Goal: Transaction & Acquisition: Purchase product/service

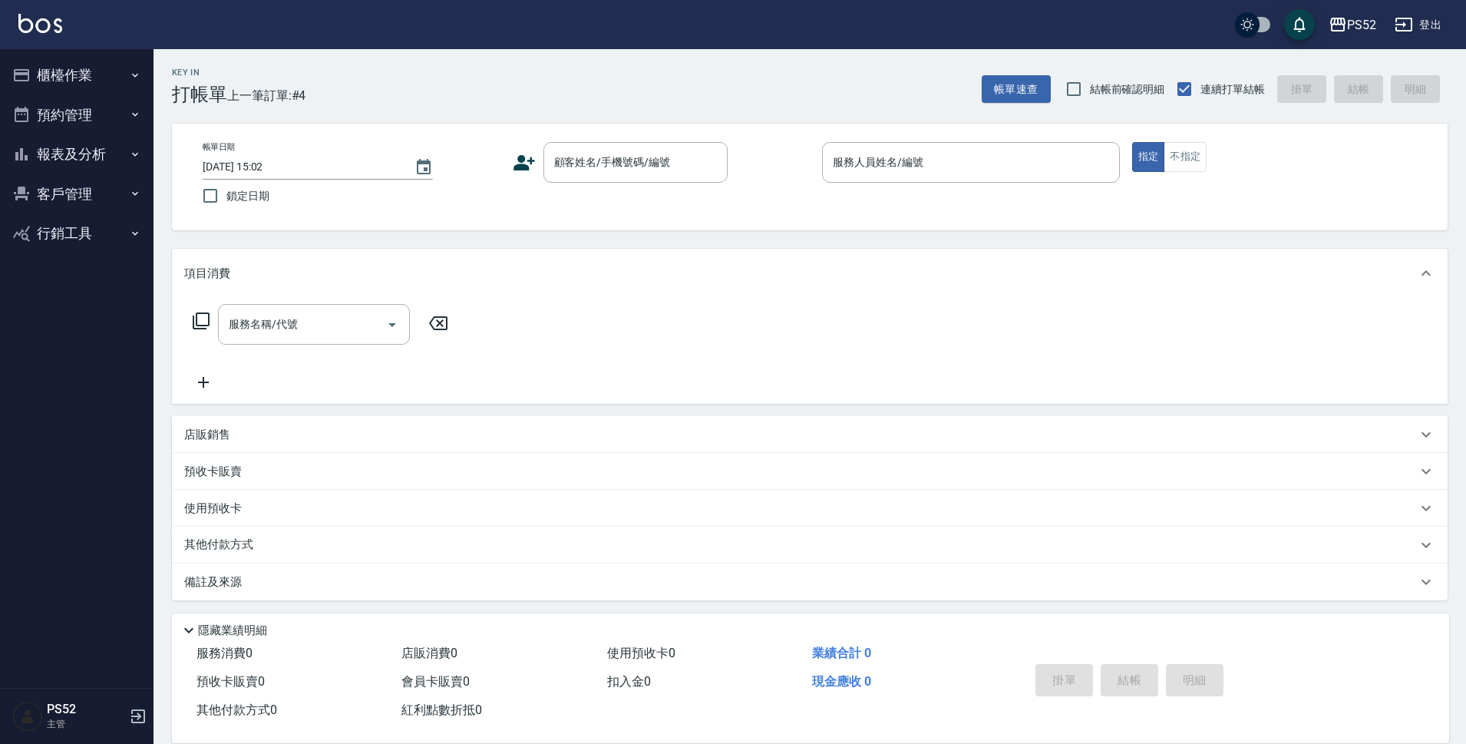
click at [94, 150] on button "報表及分析" at bounding box center [76, 154] width 141 height 40
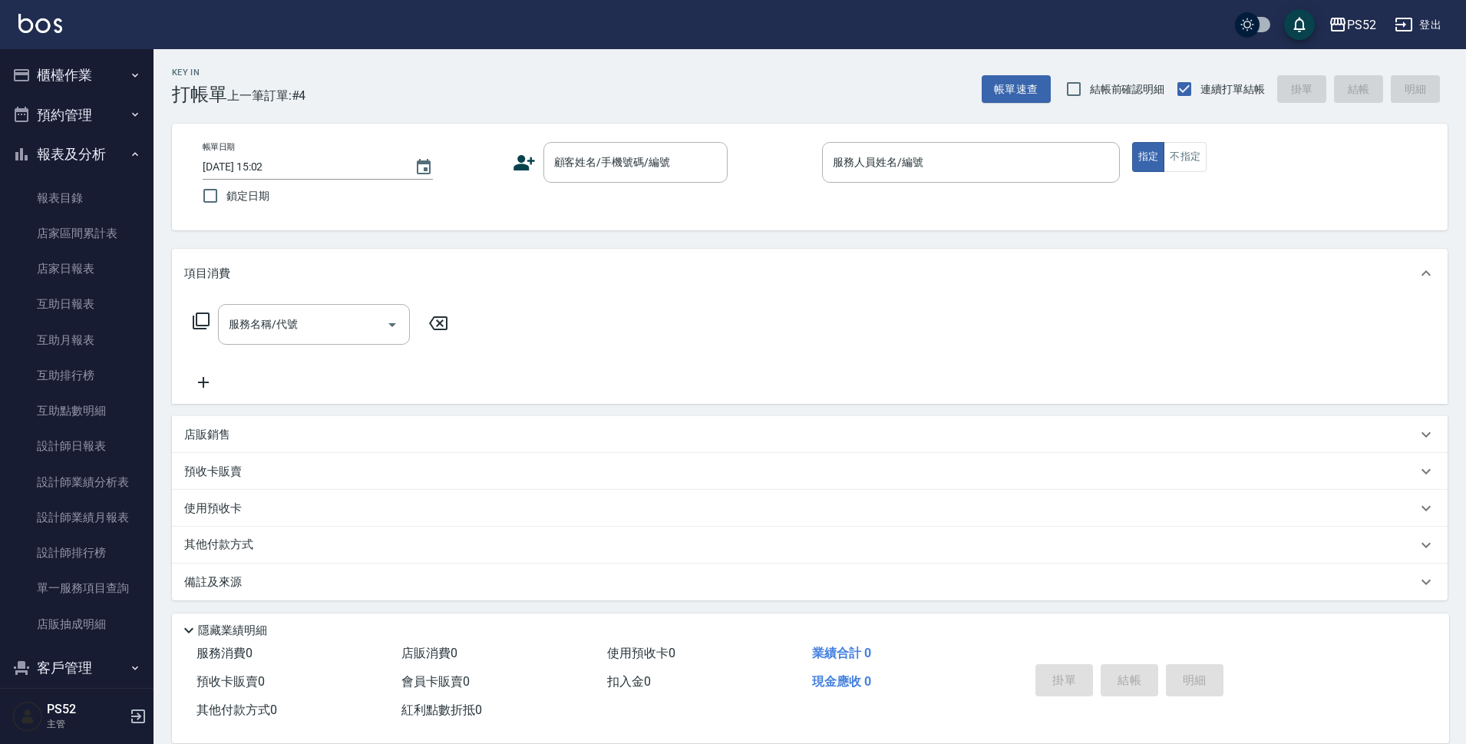
click at [95, 114] on button "預約管理" at bounding box center [76, 115] width 141 height 40
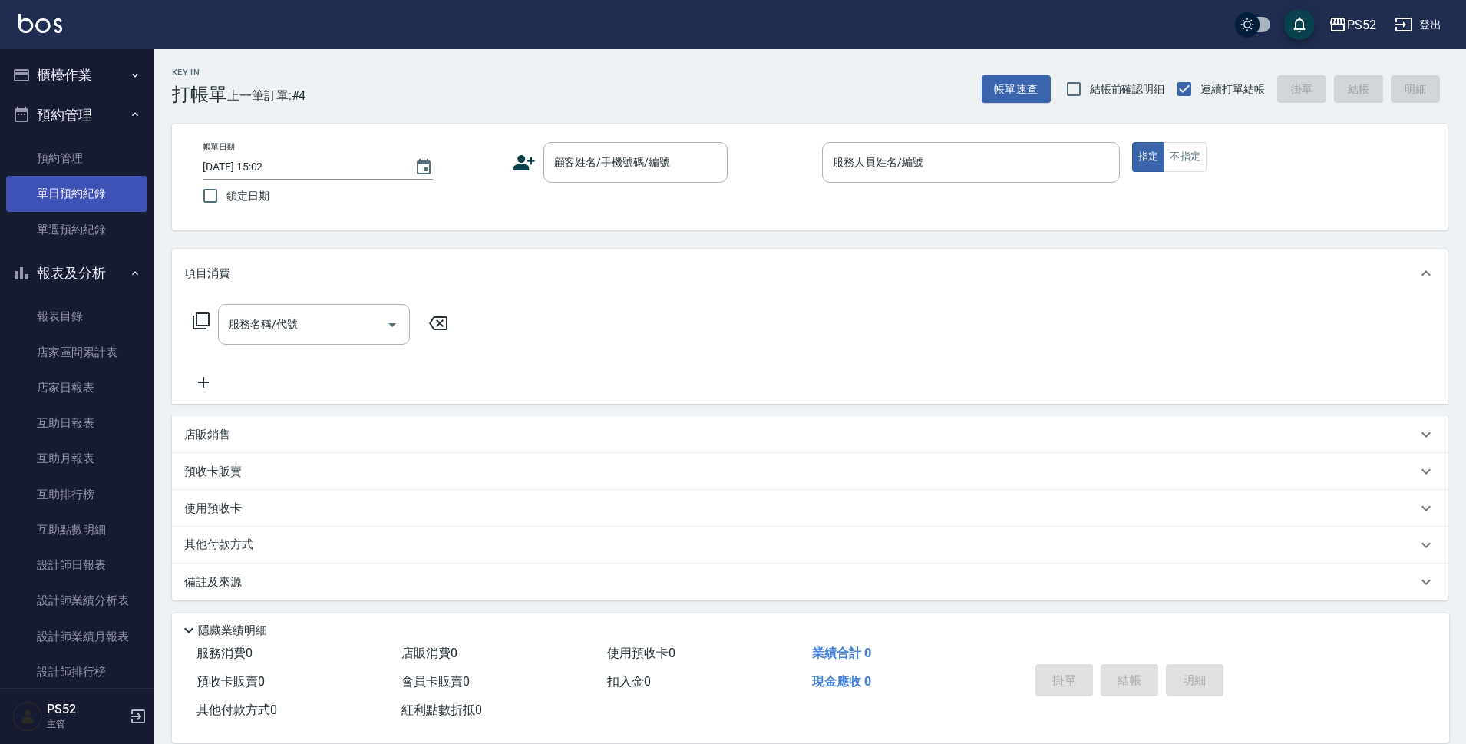
click at [95, 183] on link "單日預約紀錄" at bounding box center [76, 193] width 141 height 35
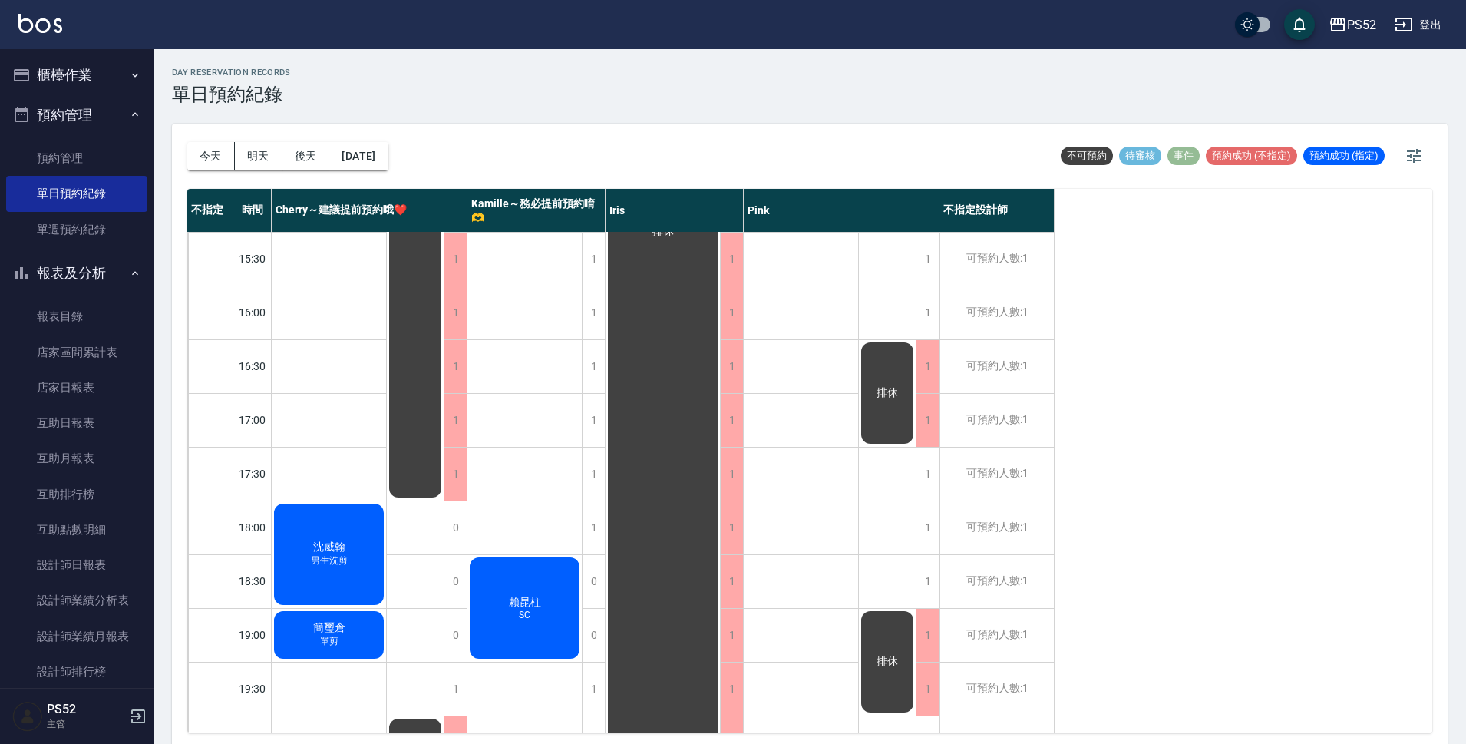
scroll to position [587, 0]
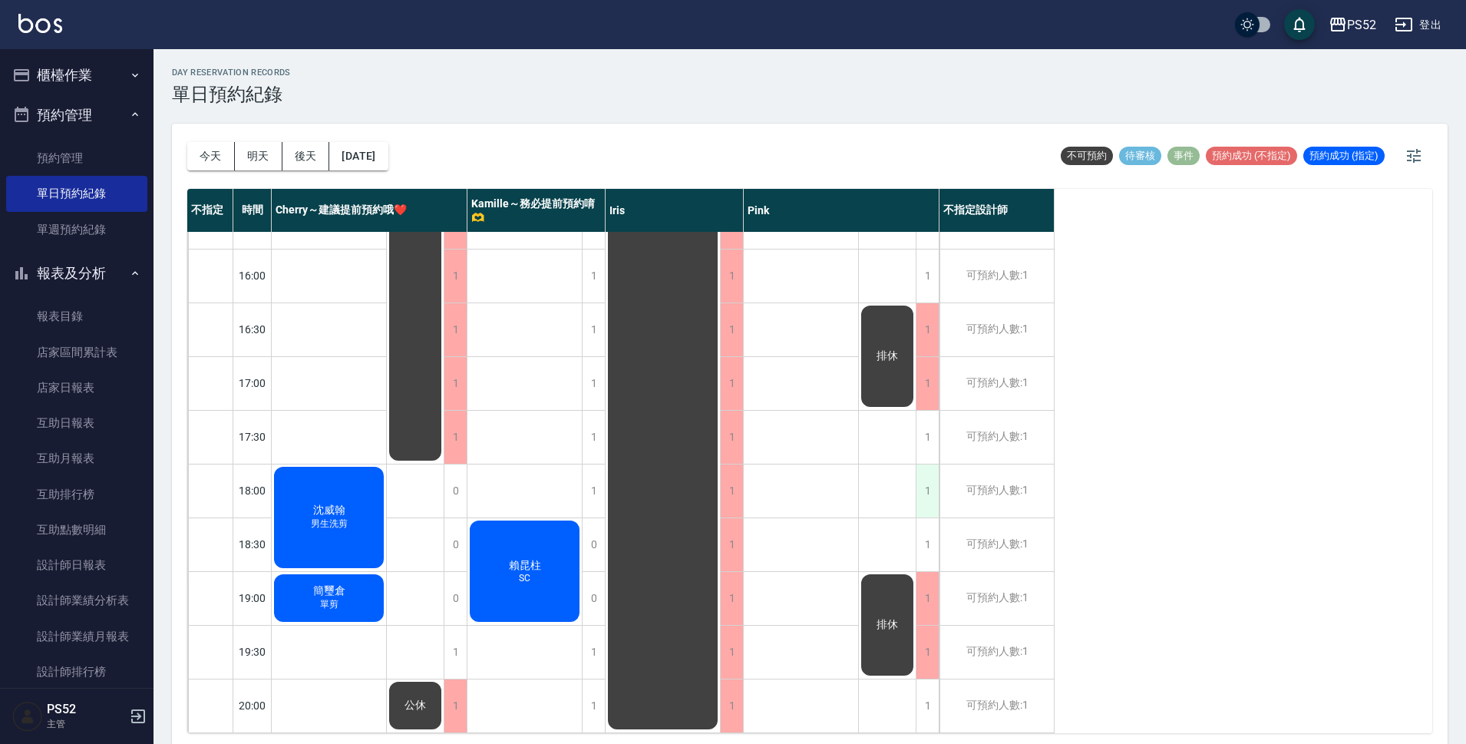
click at [922, 467] on div "1" at bounding box center [927, 490] width 23 height 53
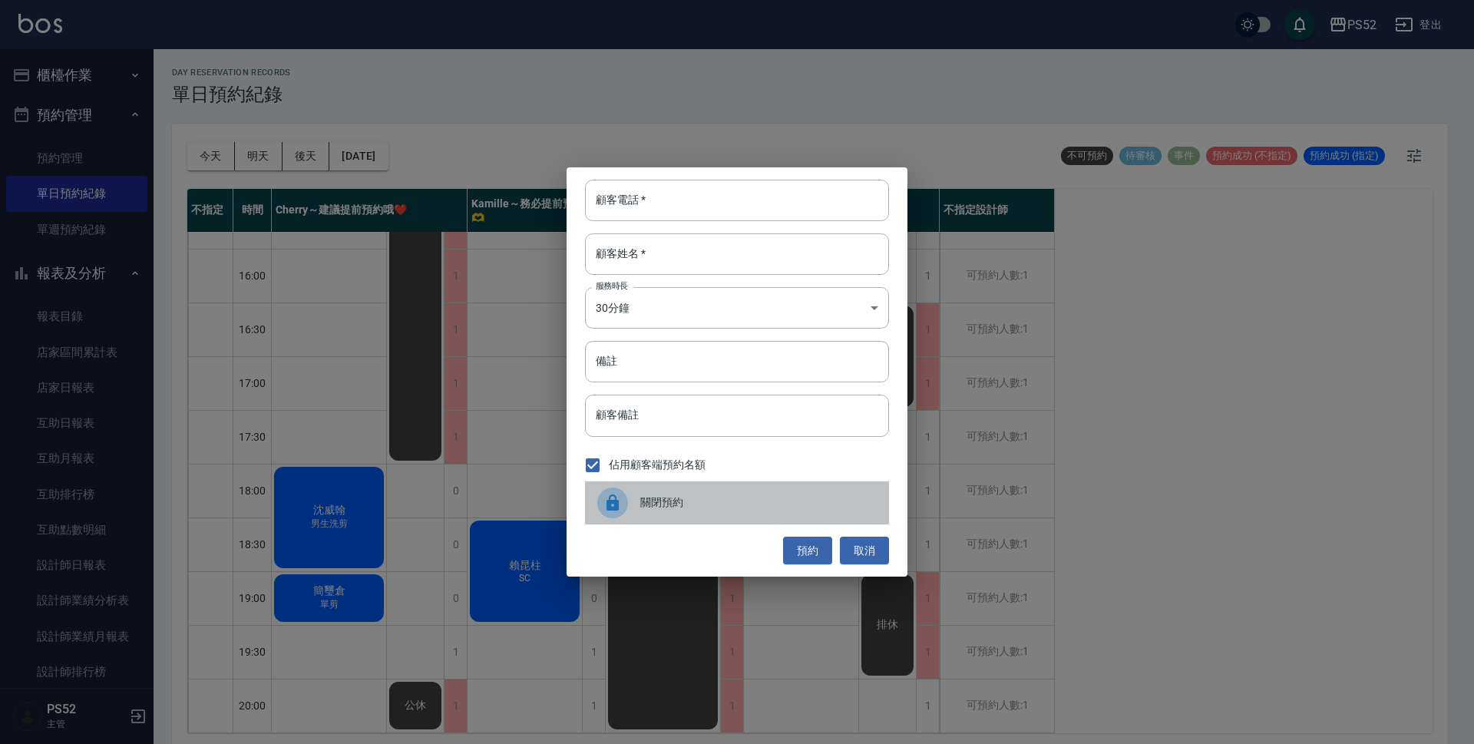
click at [646, 491] on div "關閉預約" at bounding box center [737, 502] width 304 height 43
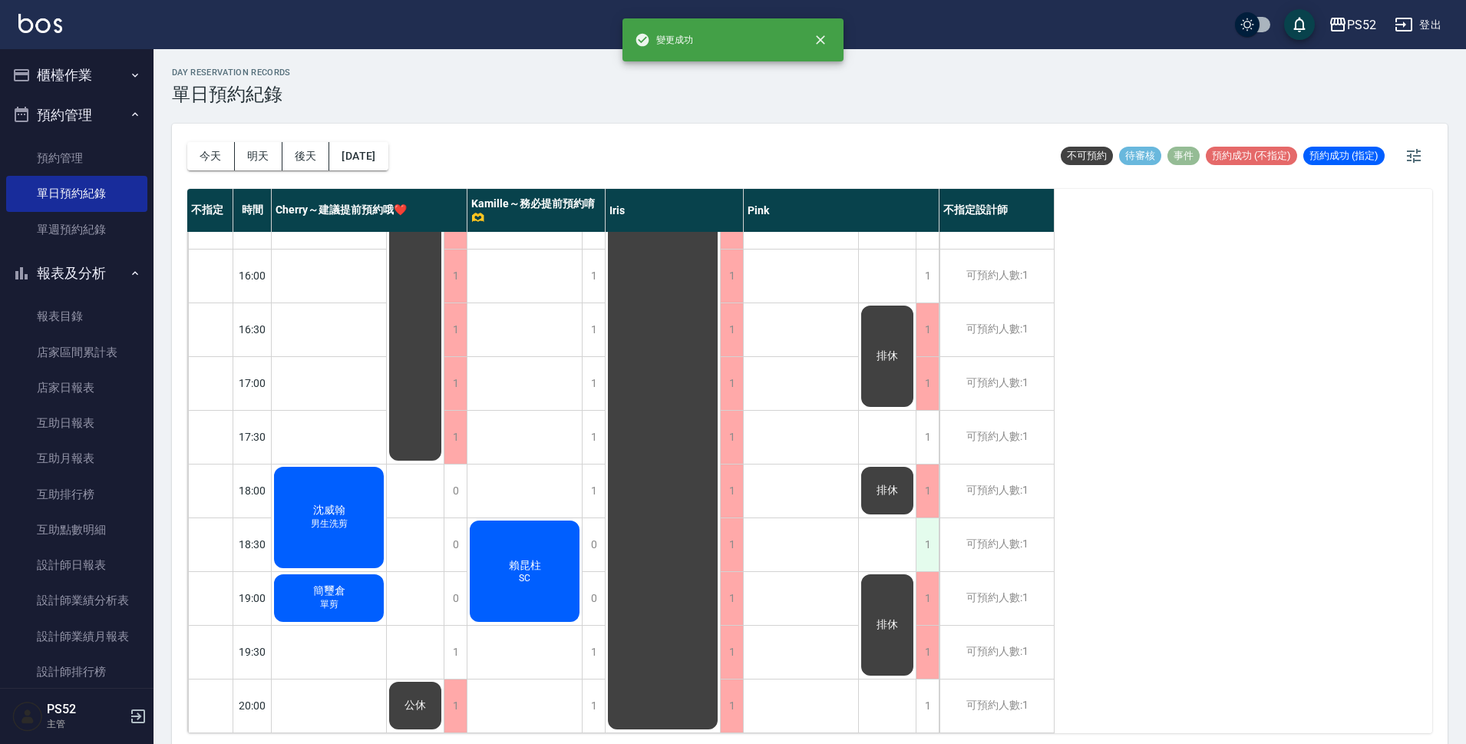
click at [934, 534] on div "1" at bounding box center [927, 544] width 23 height 53
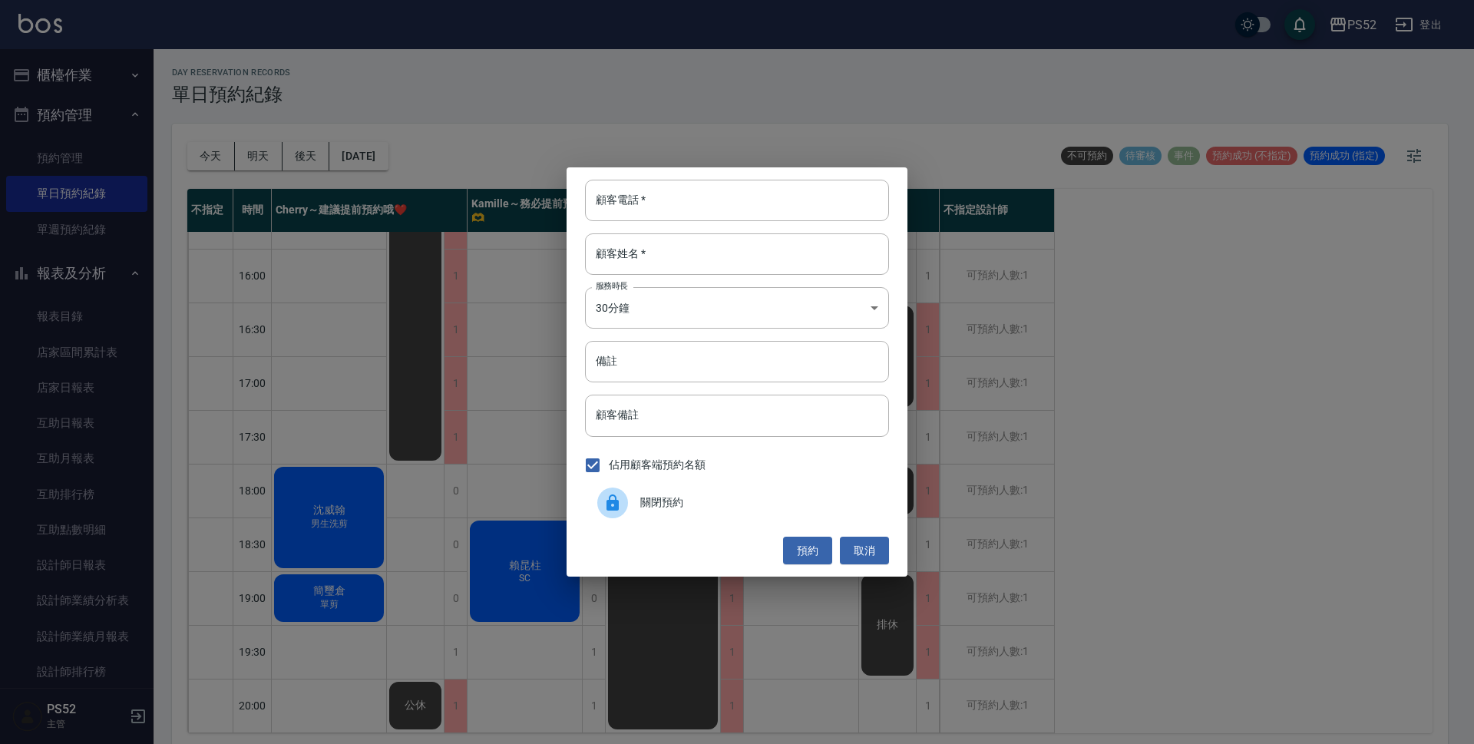
click at [753, 513] on div "關閉預約" at bounding box center [737, 502] width 304 height 43
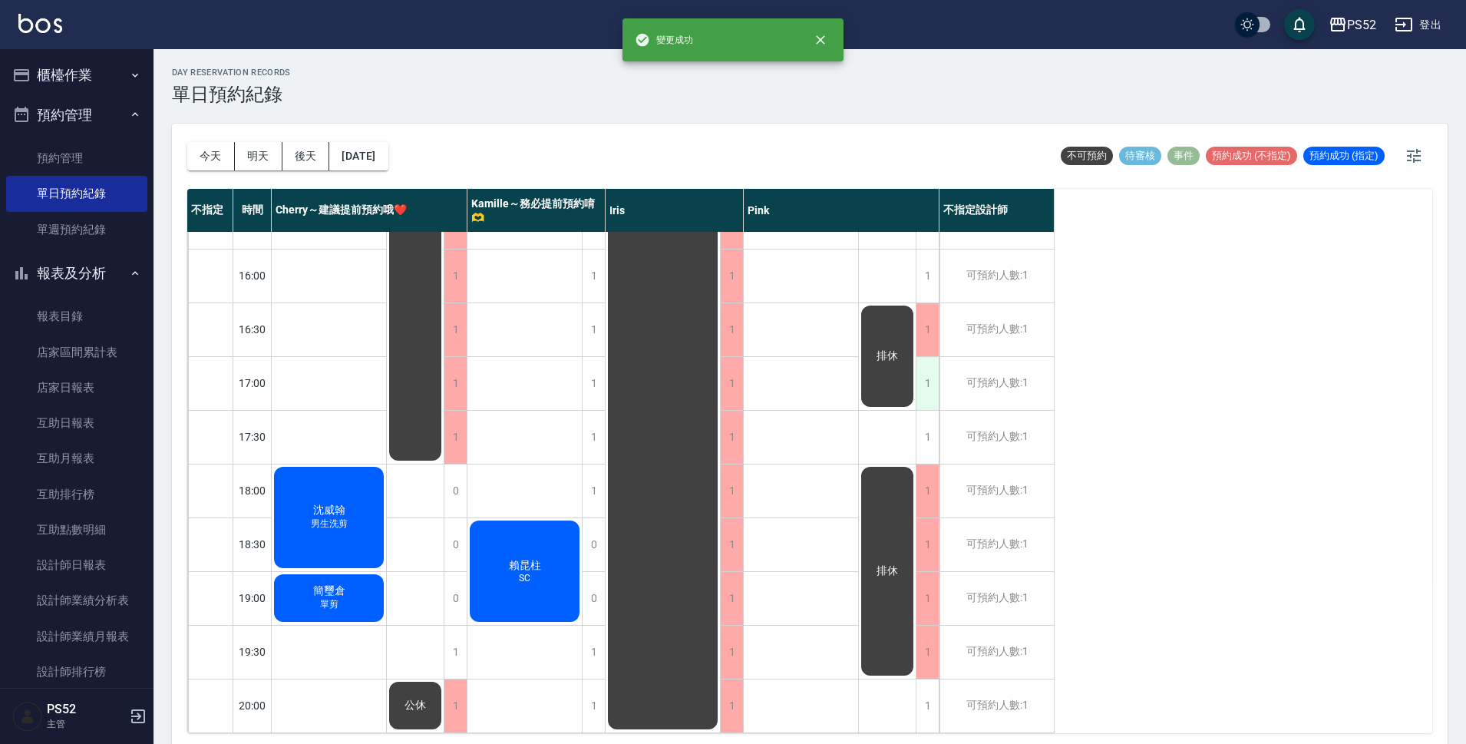
click at [937, 379] on div "1" at bounding box center [927, 383] width 23 height 53
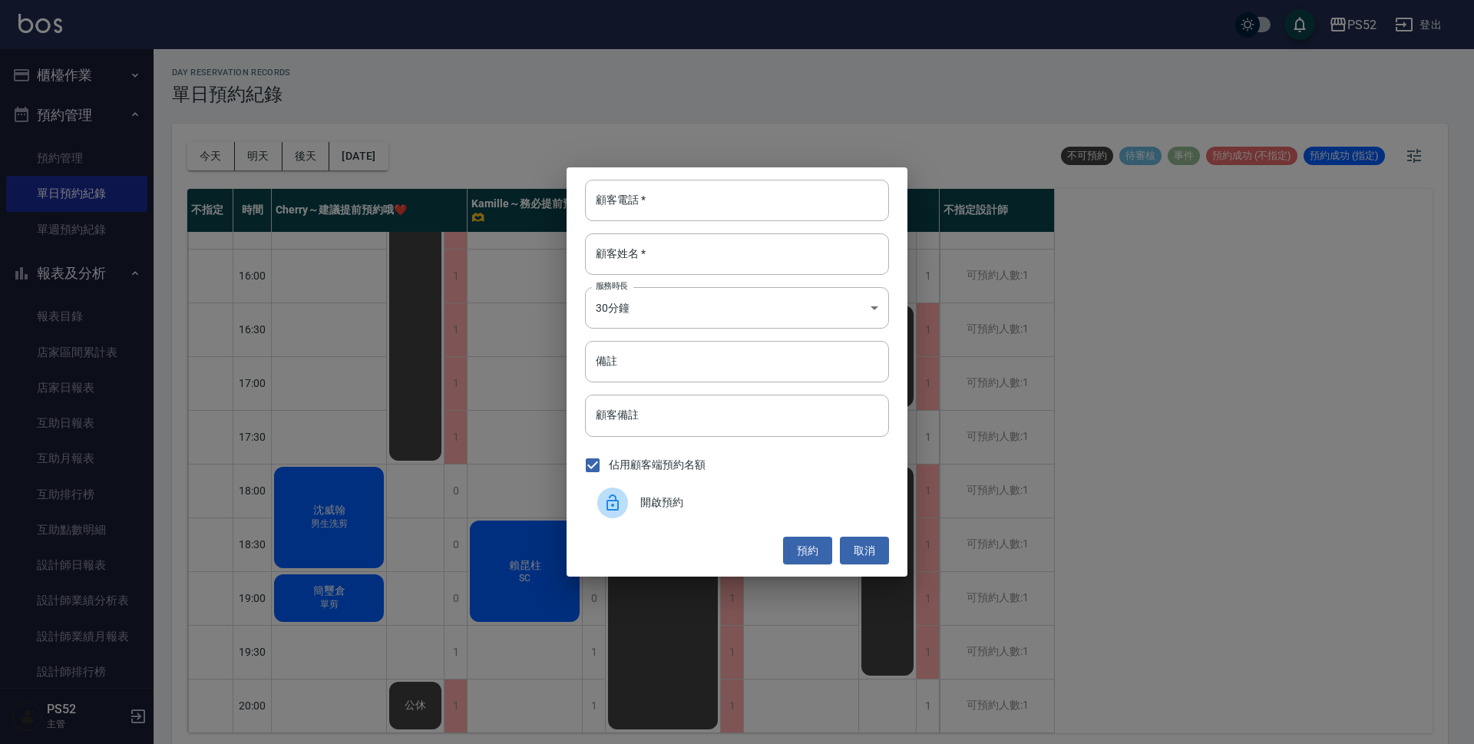
click at [649, 495] on span "開啟預約" at bounding box center [758, 502] width 236 height 16
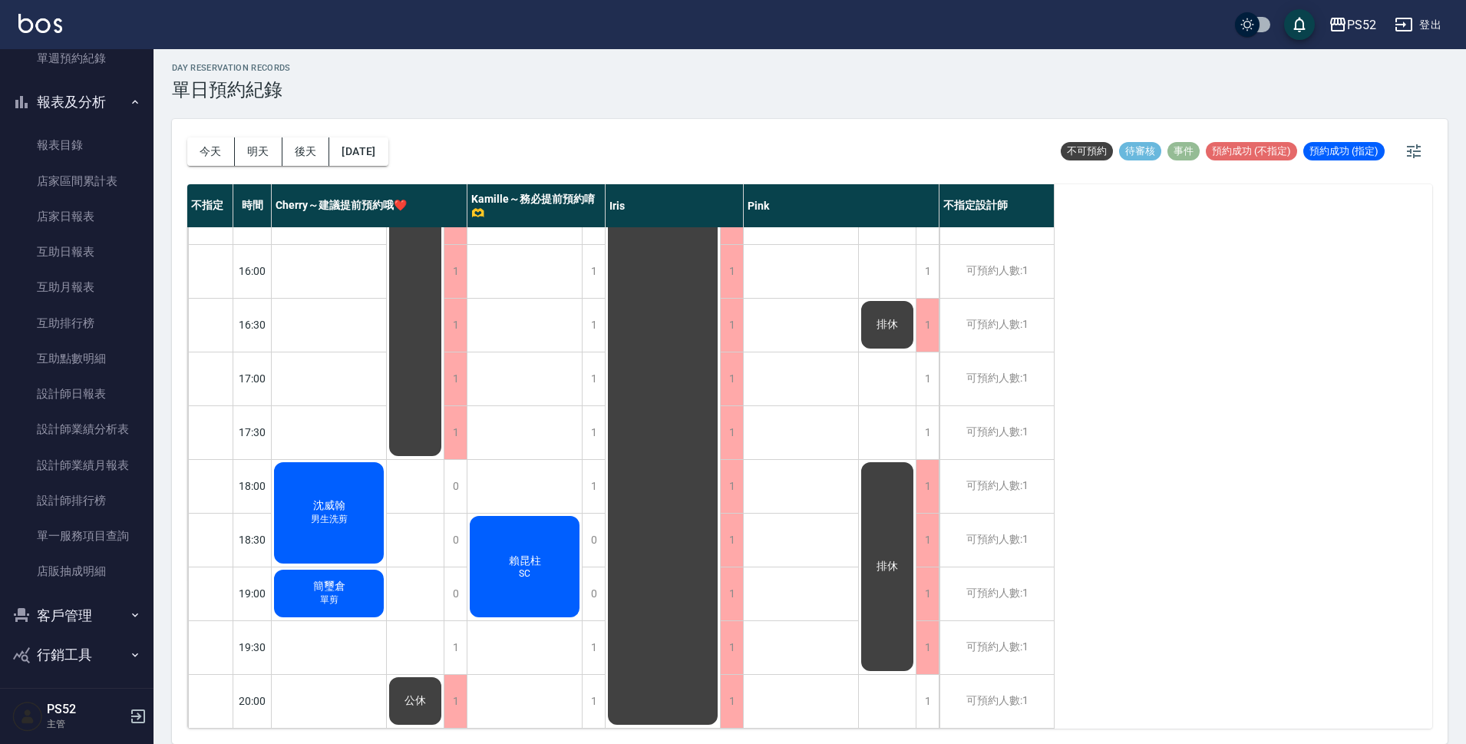
scroll to position [177, 0]
click at [71, 615] on button "客戶管理" at bounding box center [76, 610] width 141 height 40
click at [74, 656] on link "客戶列表" at bounding box center [76, 653] width 141 height 35
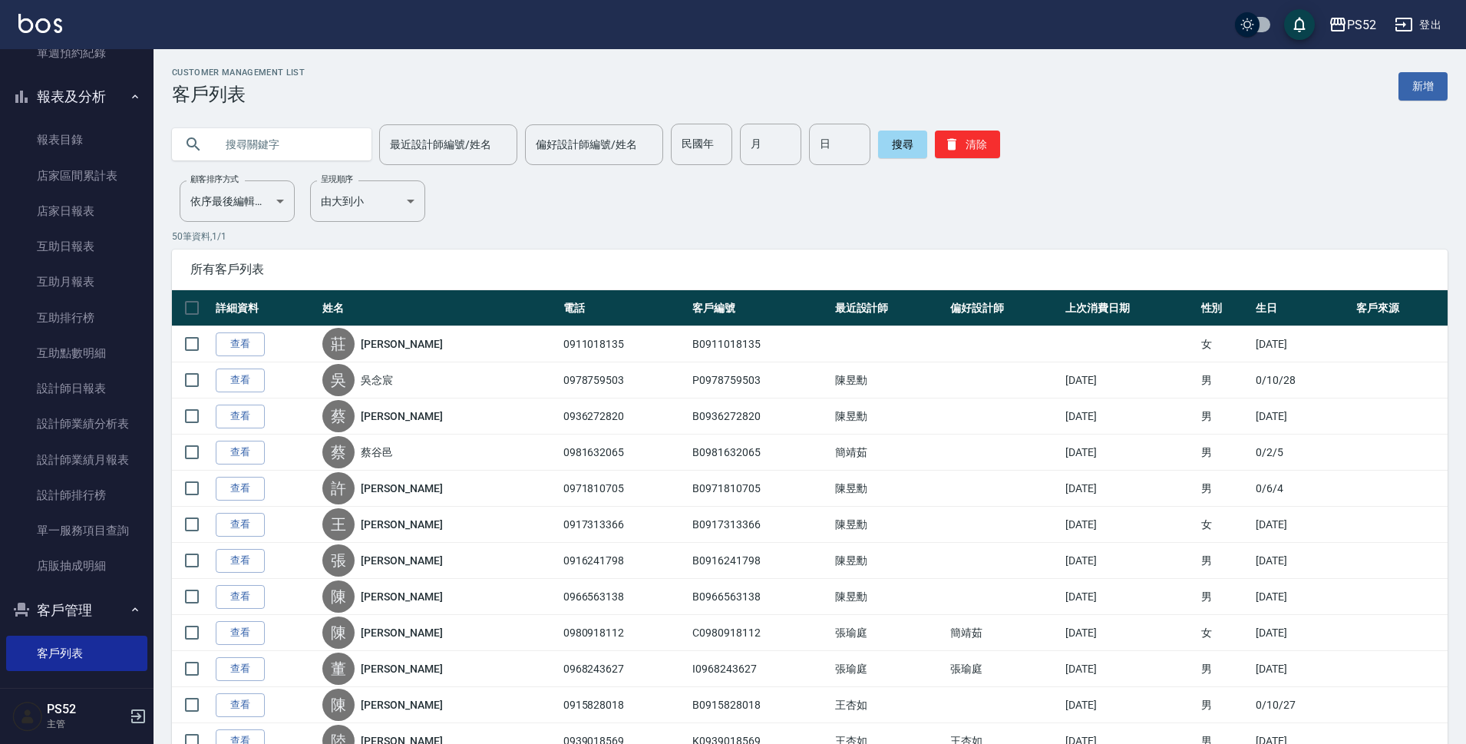
click at [316, 150] on input "text" at bounding box center [287, 144] width 144 height 41
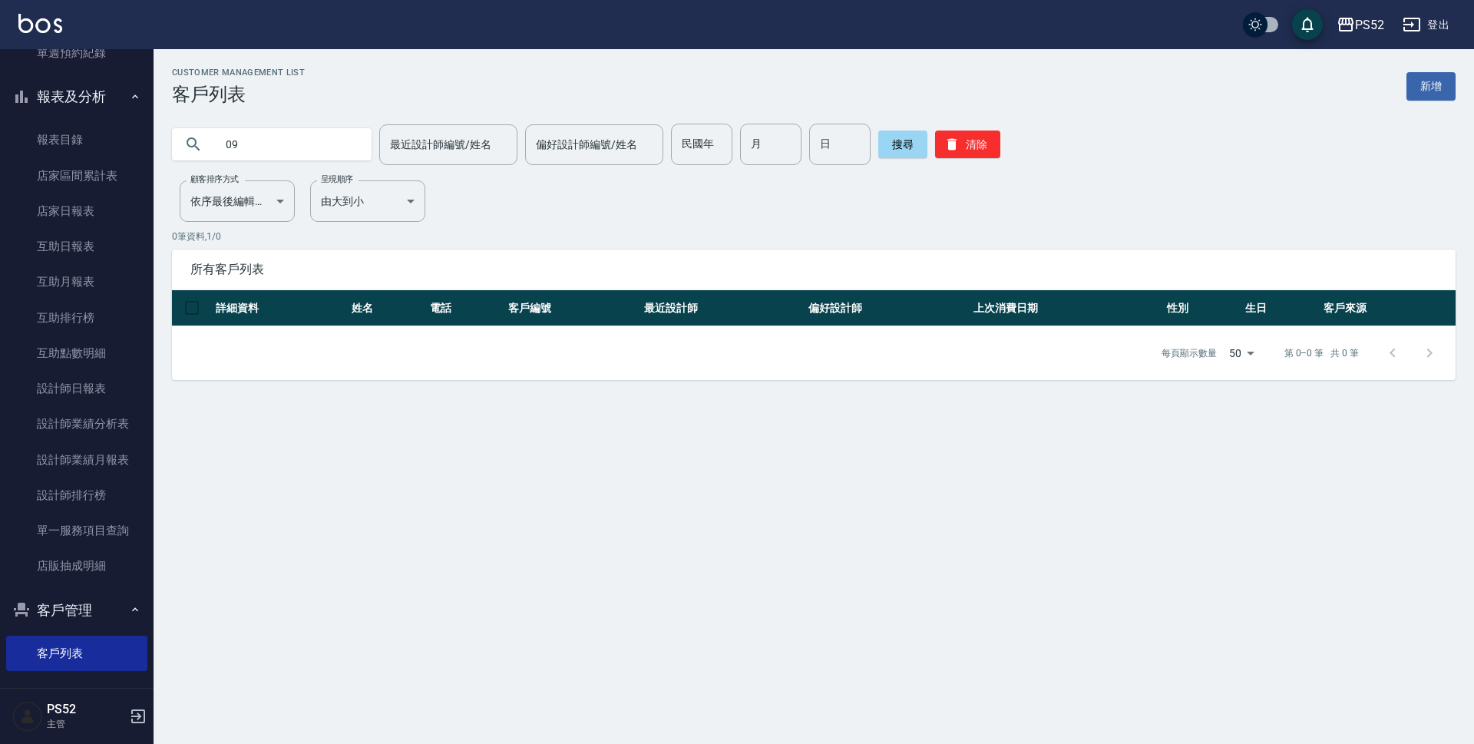
type input "0"
type input "0963102"
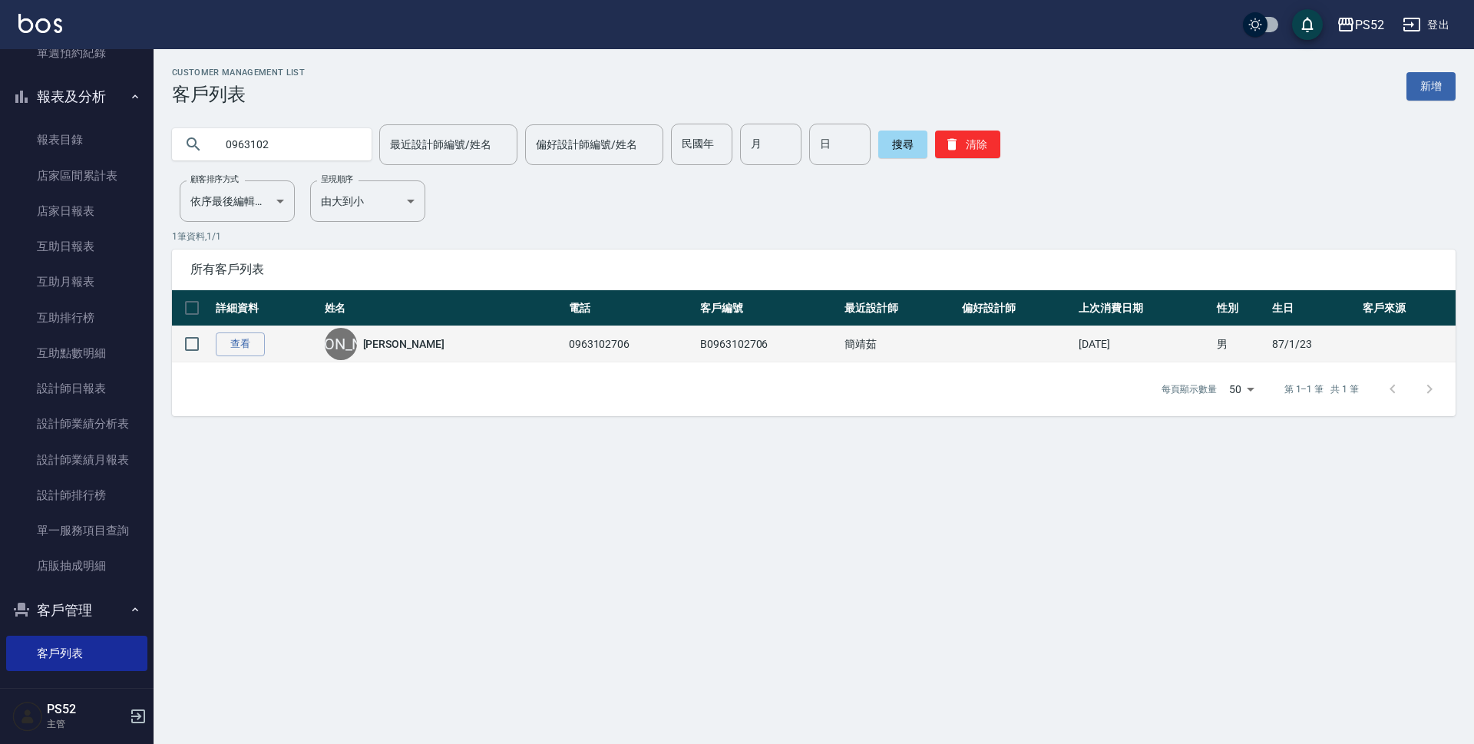
click at [396, 344] on link "[PERSON_NAME]" at bounding box center [403, 343] width 81 height 15
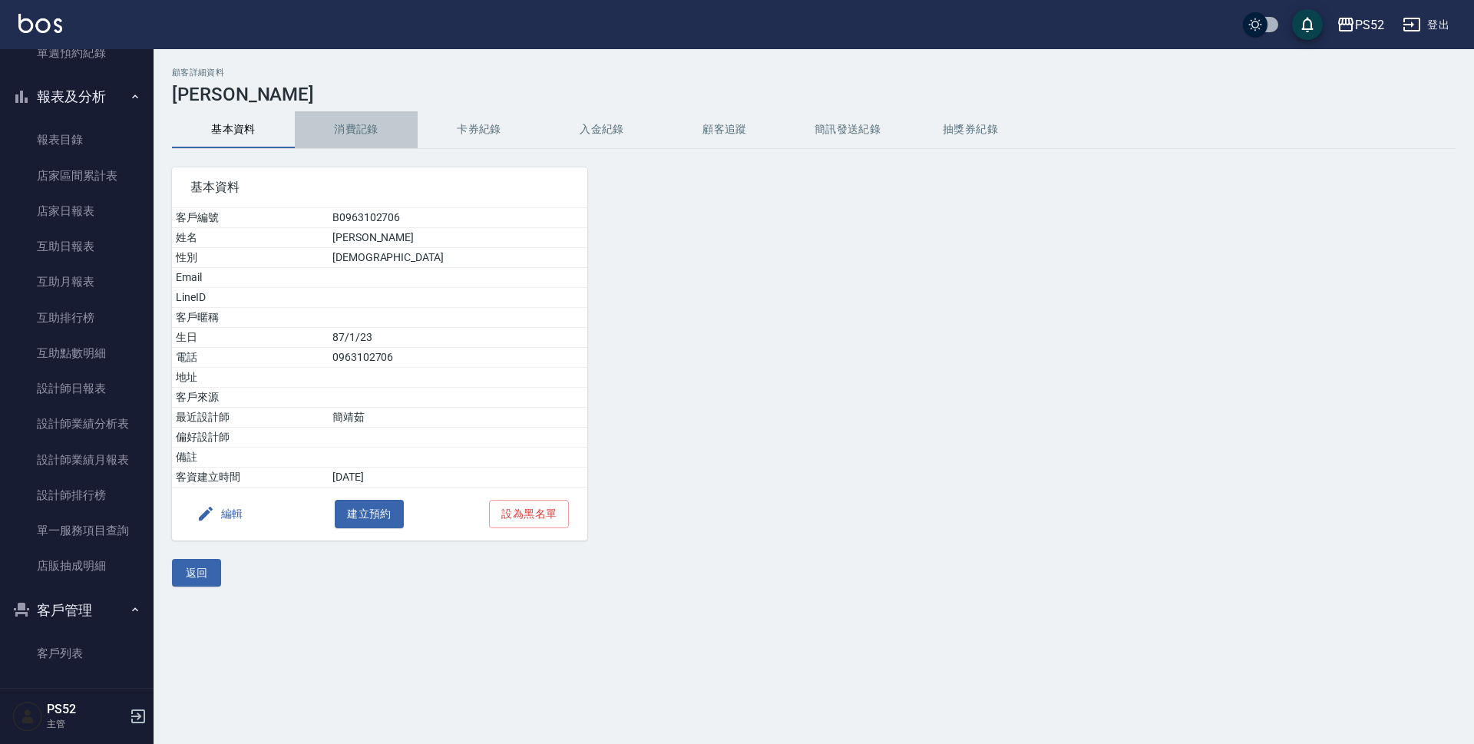
click at [349, 132] on button "消費記錄" at bounding box center [356, 129] width 123 height 37
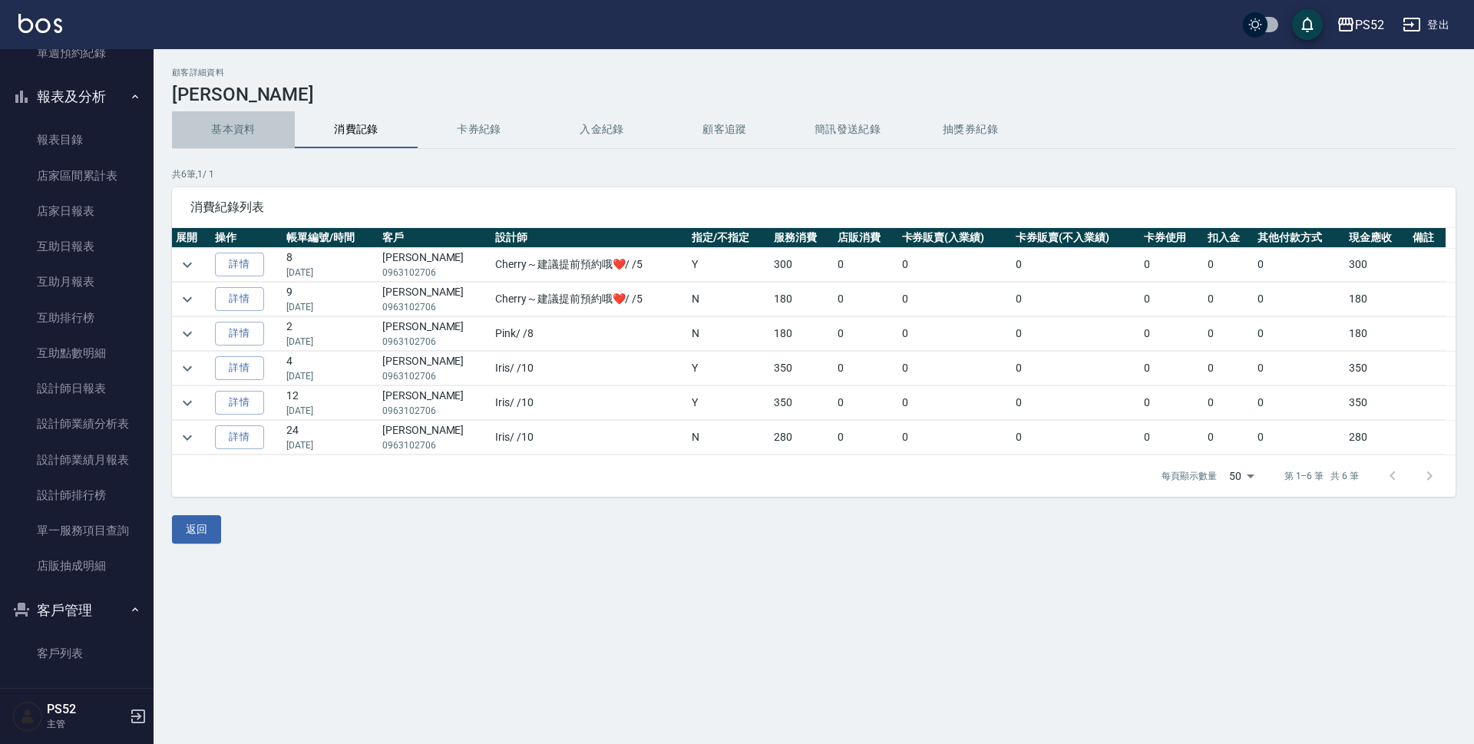
click at [243, 133] on button "基本資料" at bounding box center [233, 129] width 123 height 37
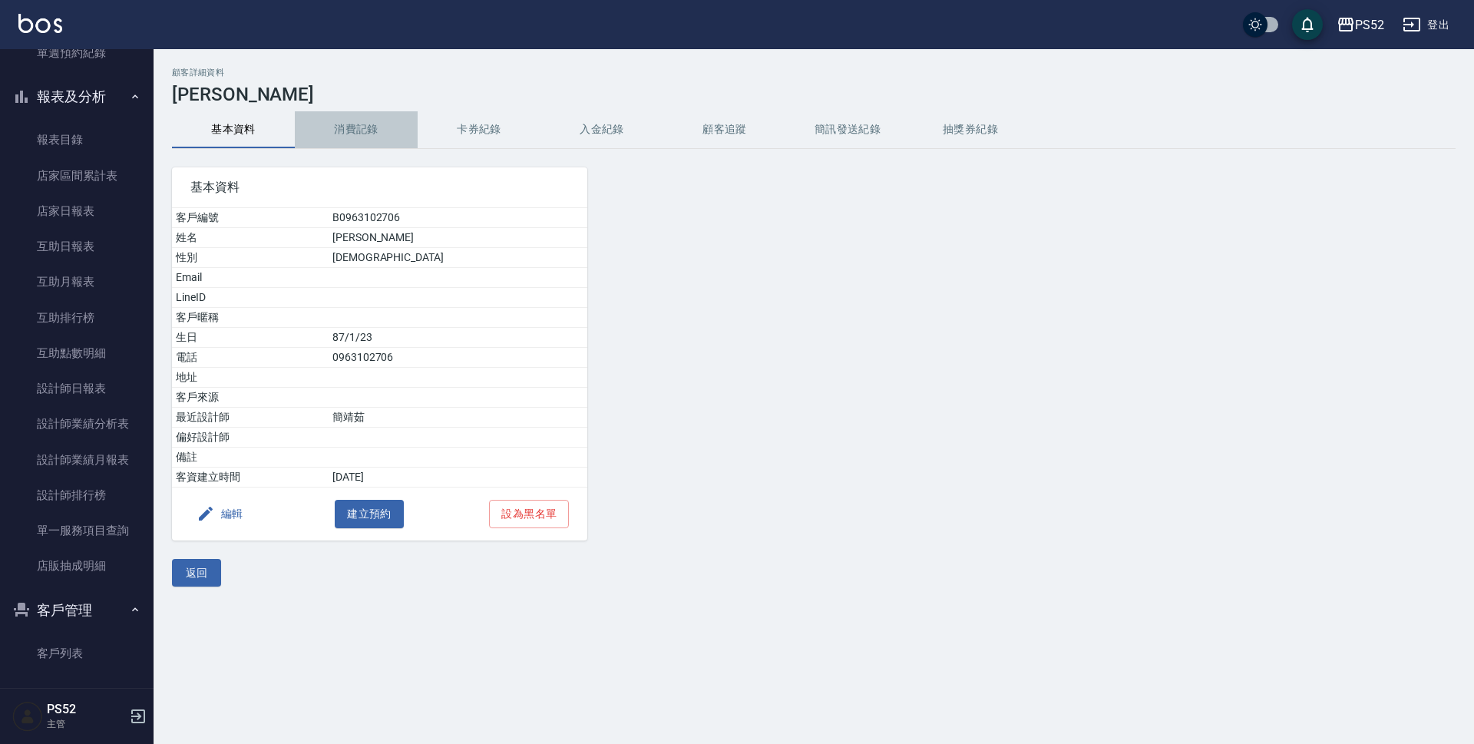
click at [381, 139] on button "消費記錄" at bounding box center [356, 129] width 123 height 37
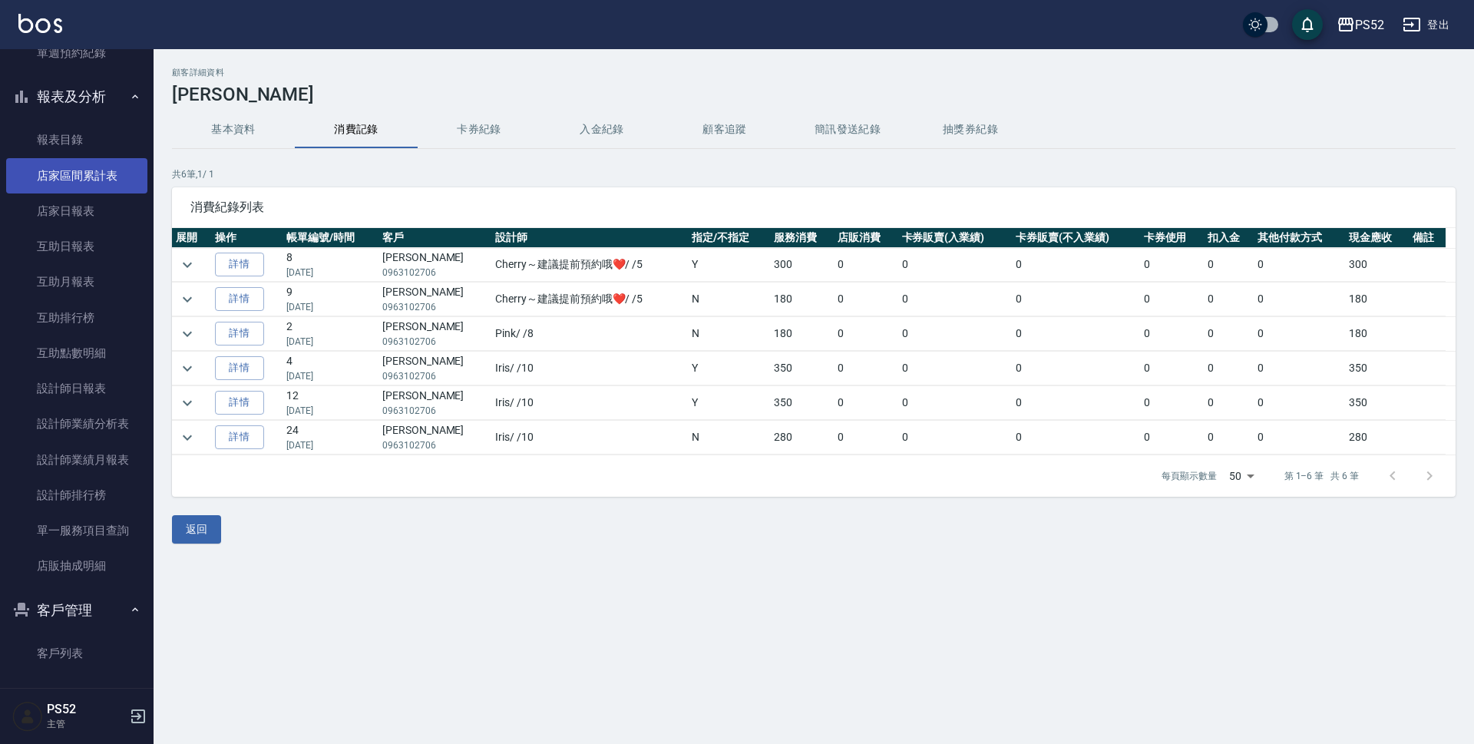
scroll to position [151, 0]
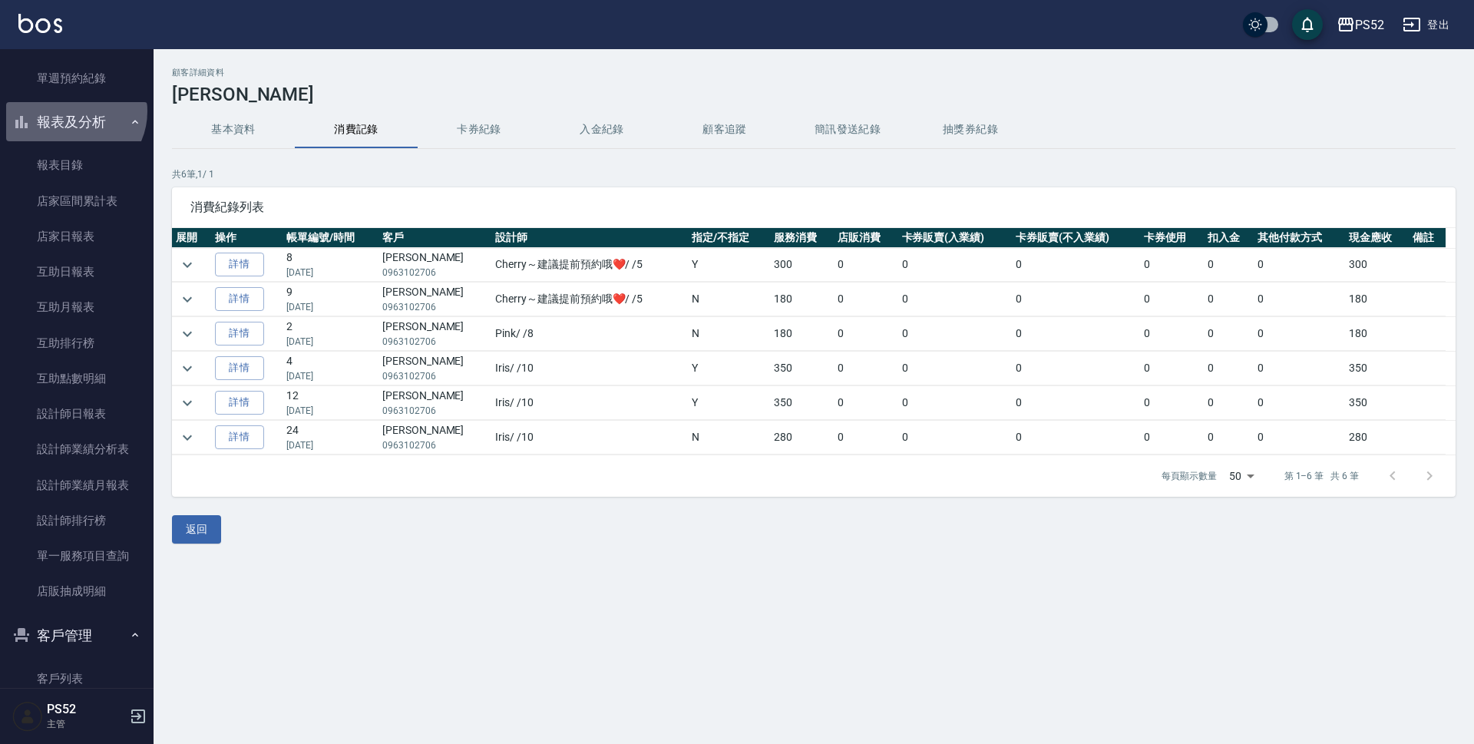
click at [72, 111] on button "報表及分析" at bounding box center [76, 122] width 141 height 40
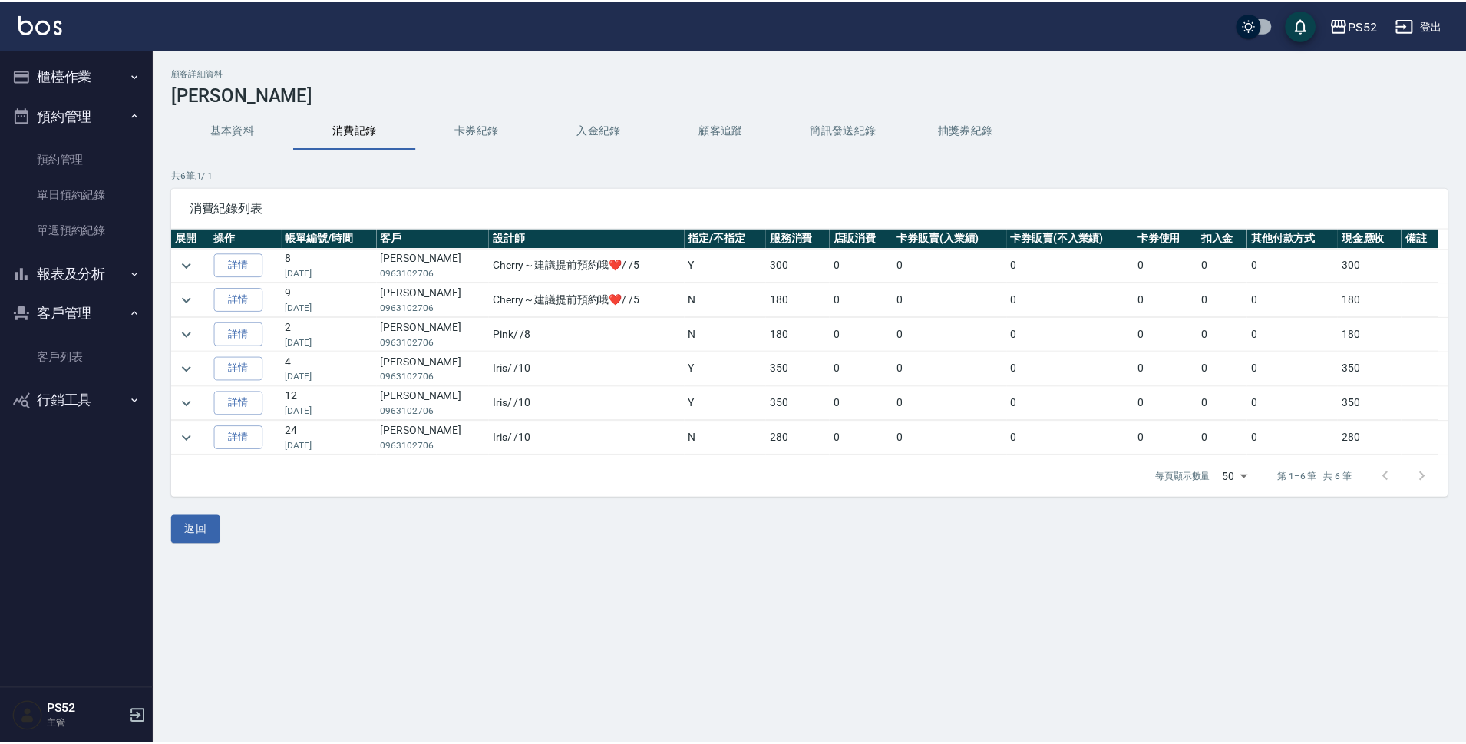
scroll to position [0, 0]
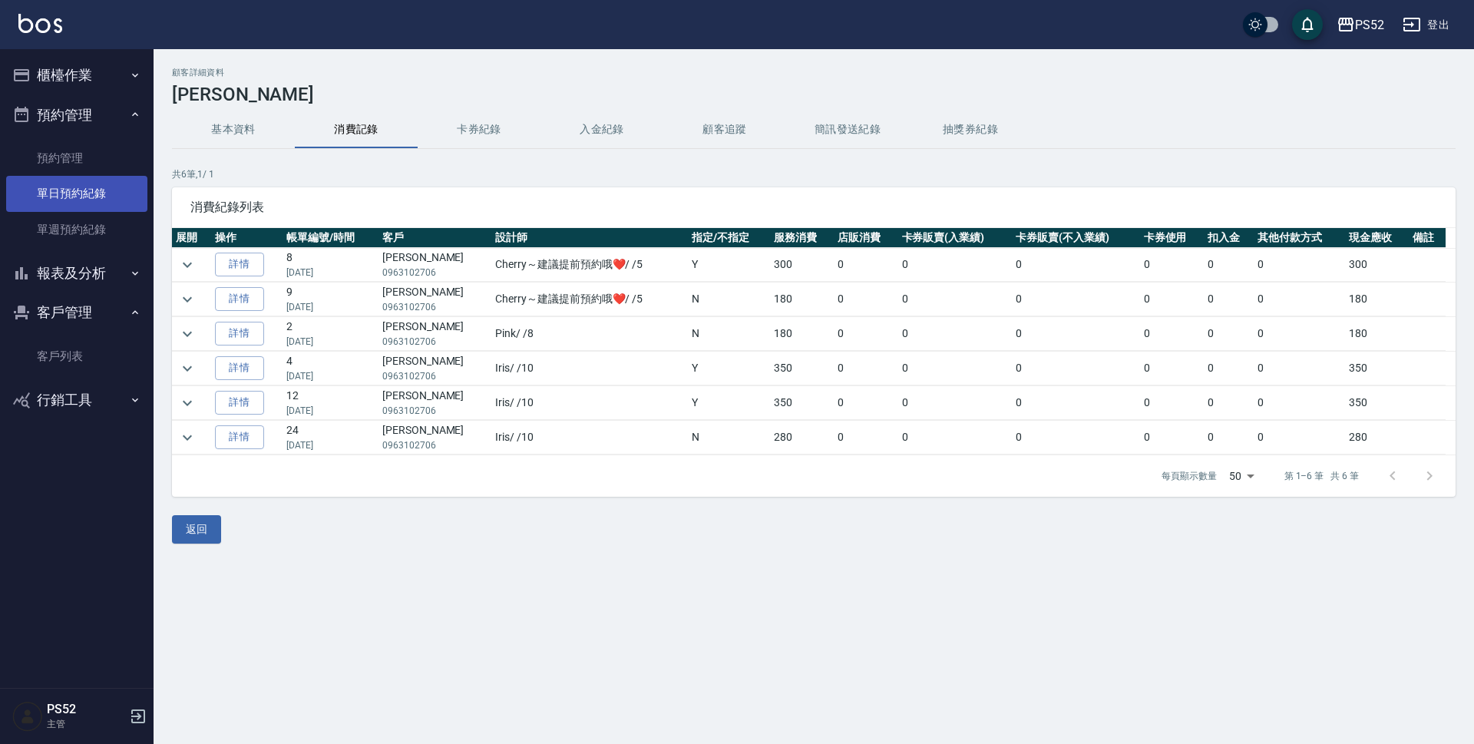
click at [108, 184] on link "單日預約紀錄" at bounding box center [76, 193] width 141 height 35
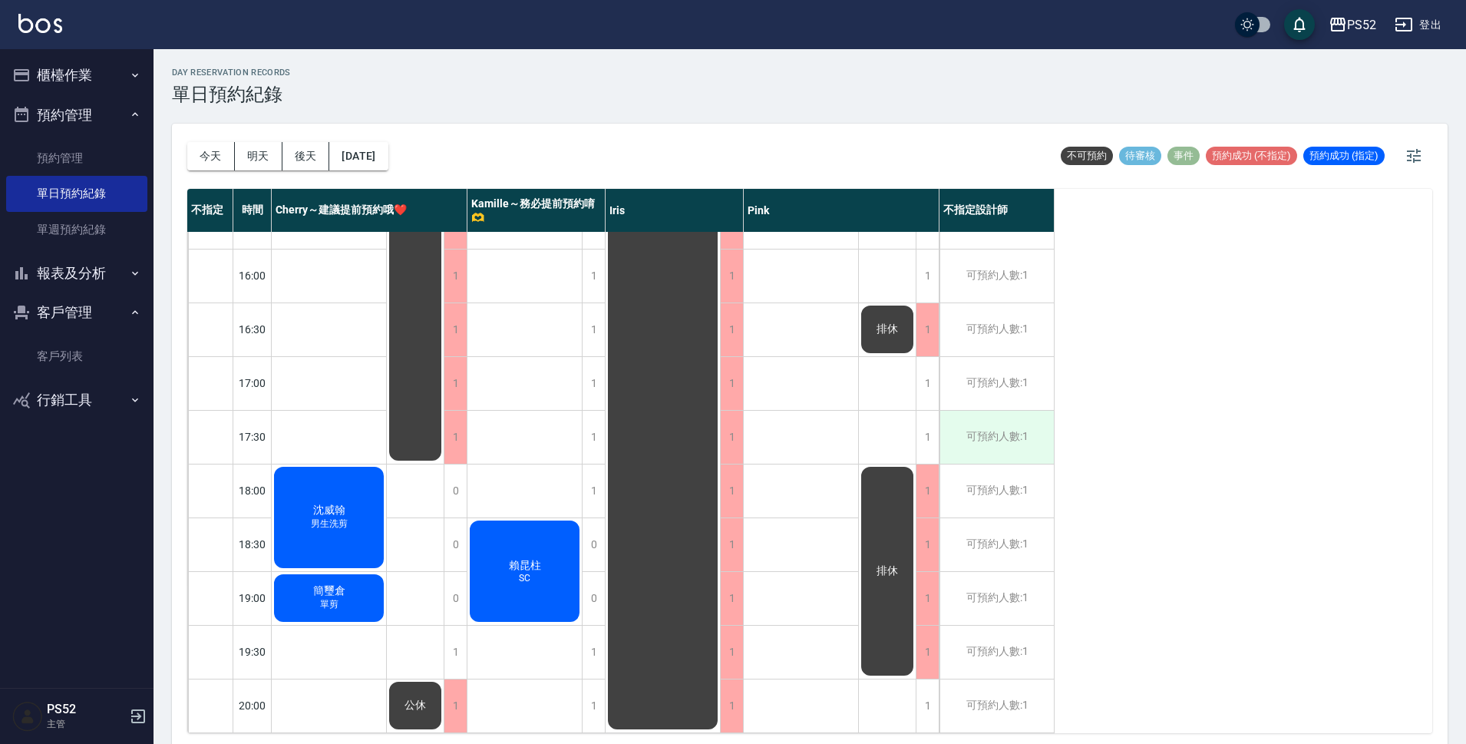
scroll to position [587, 0]
click at [926, 393] on div "1" at bounding box center [927, 383] width 23 height 53
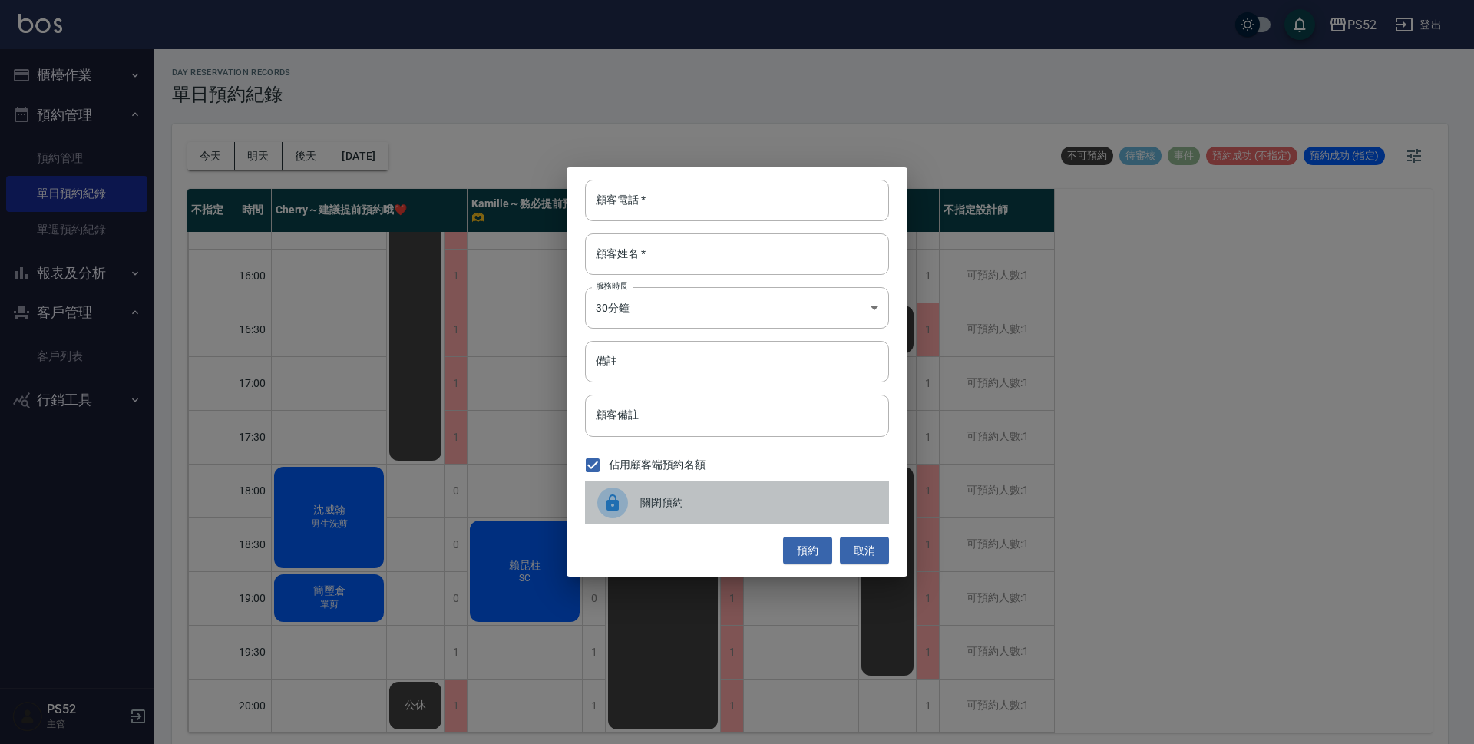
click at [696, 505] on span "關閉預約" at bounding box center [758, 502] width 236 height 16
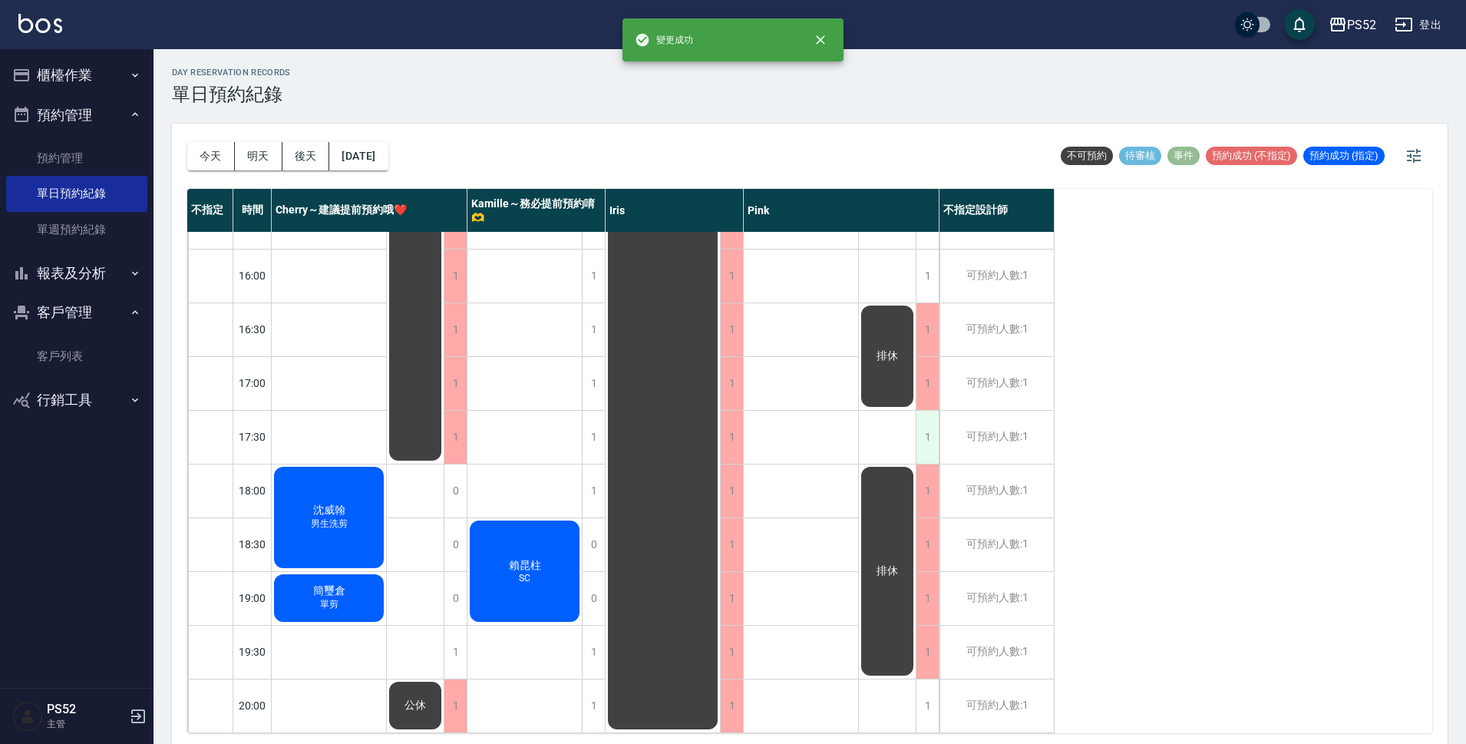
click at [928, 422] on div "1" at bounding box center [927, 437] width 23 height 53
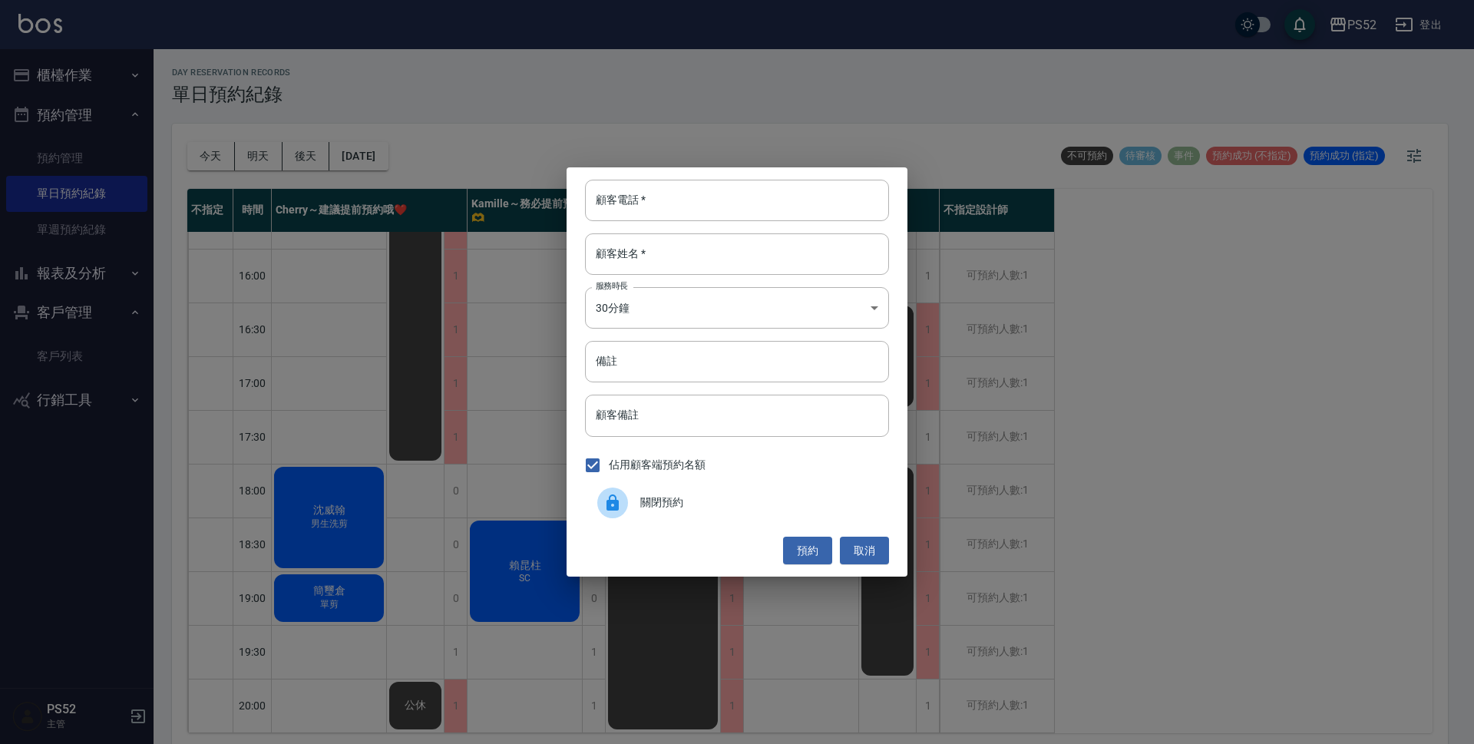
click at [683, 489] on div "關閉預約" at bounding box center [737, 502] width 304 height 43
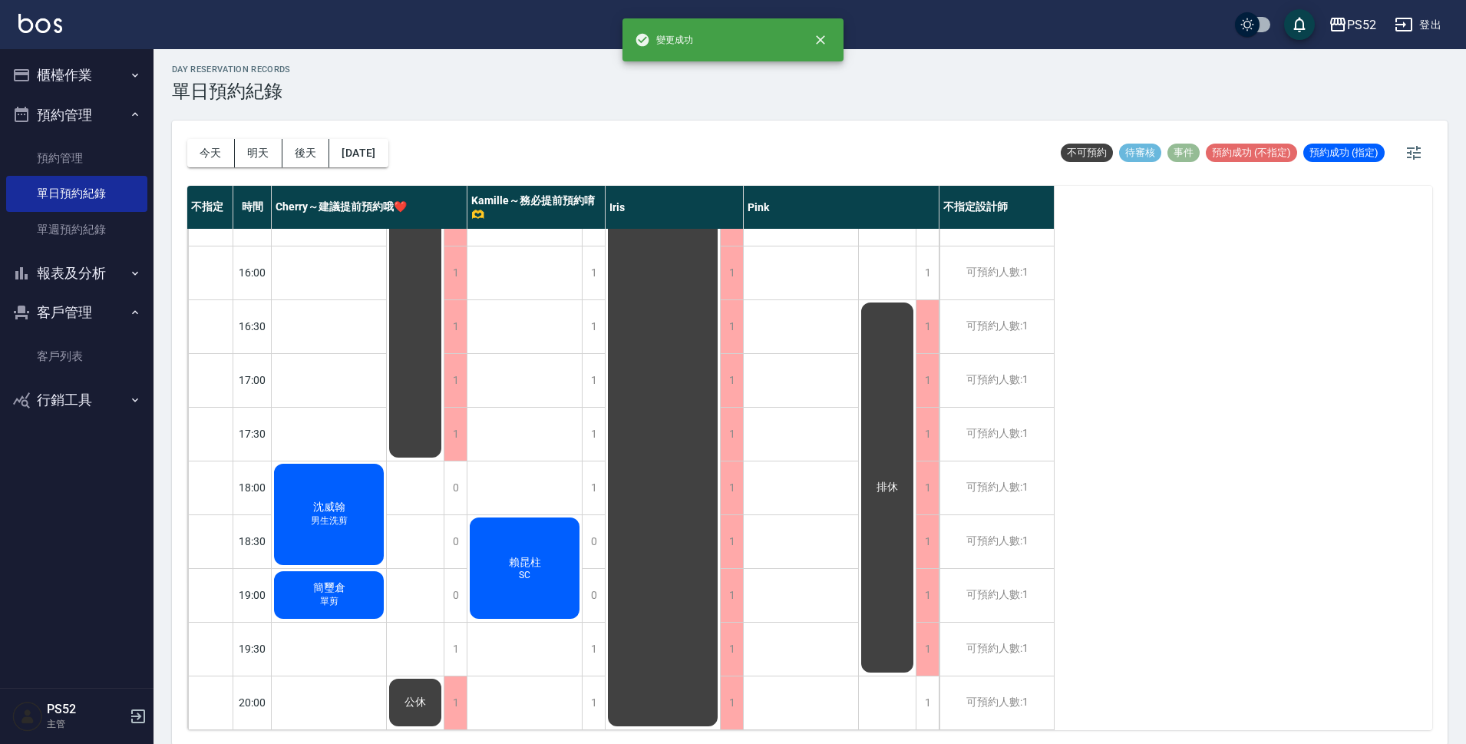
scroll to position [5, 0]
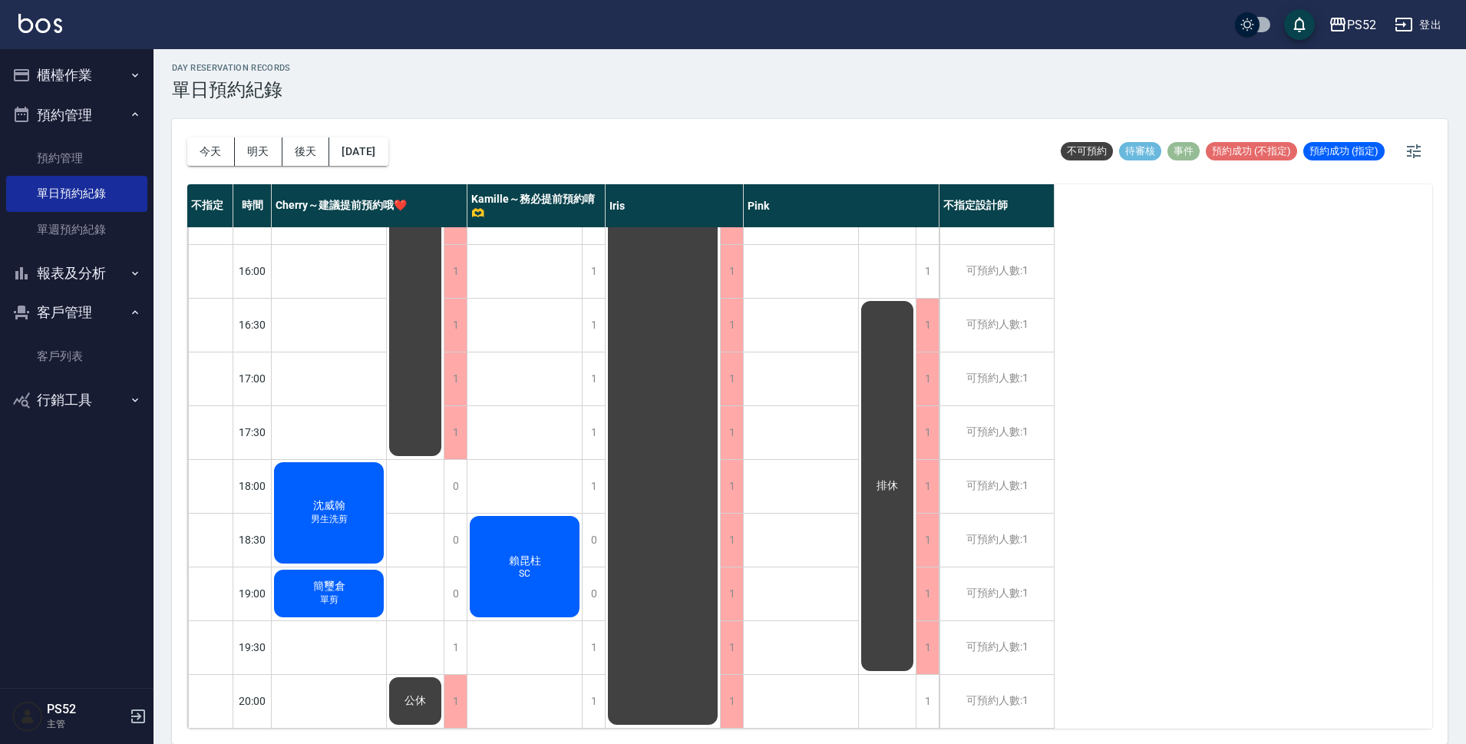
click at [104, 60] on button "櫃檯作業" at bounding box center [76, 75] width 141 height 40
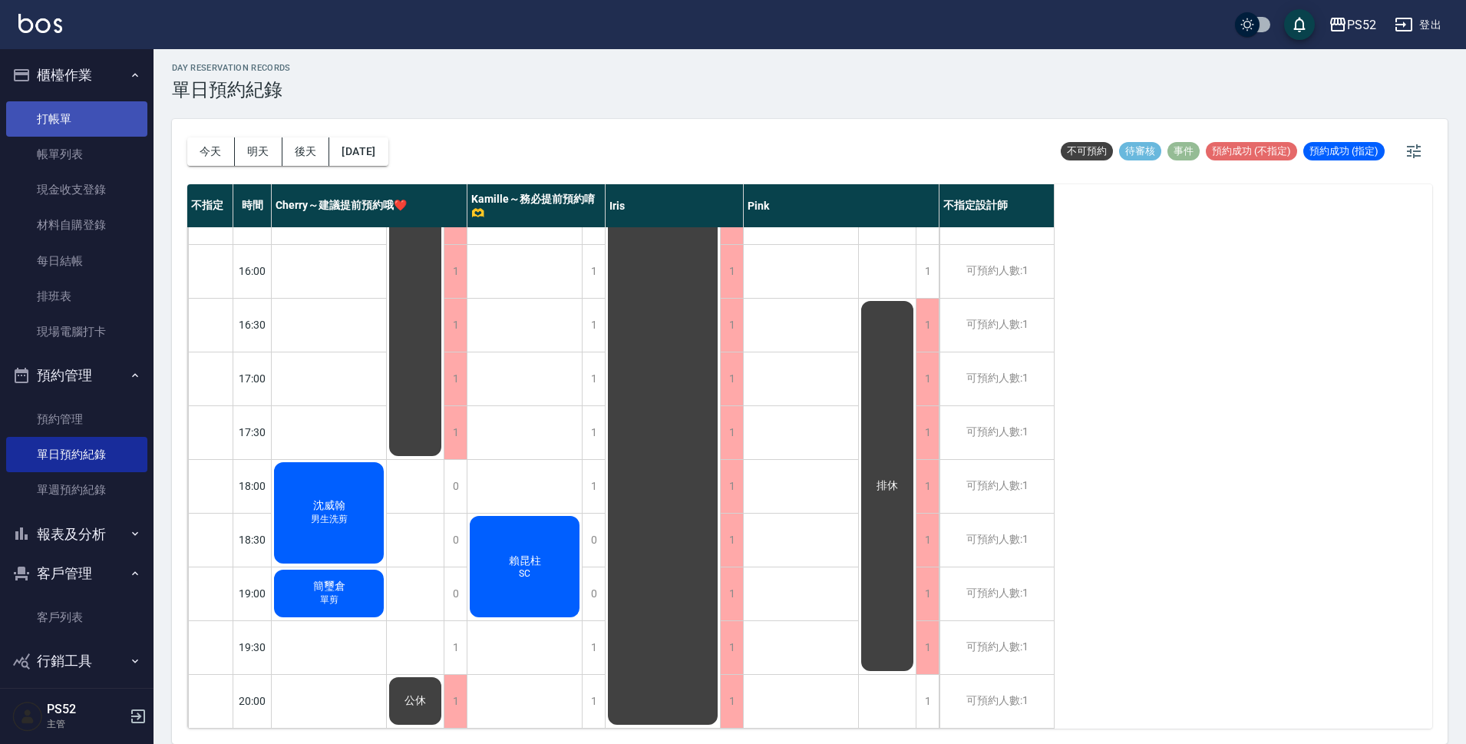
click at [99, 121] on link "打帳單" at bounding box center [76, 118] width 141 height 35
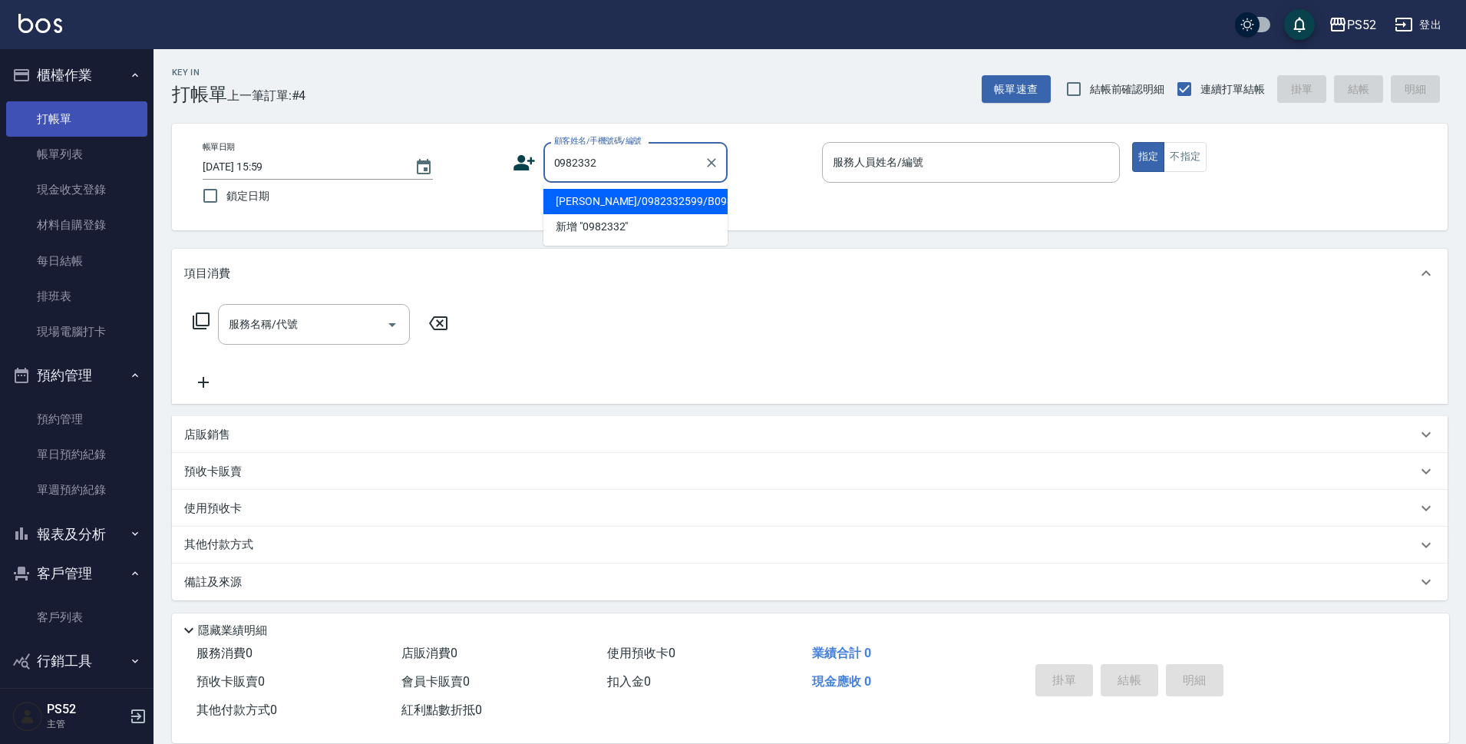
type input "[PERSON_NAME]/0982332599/B0982332599"
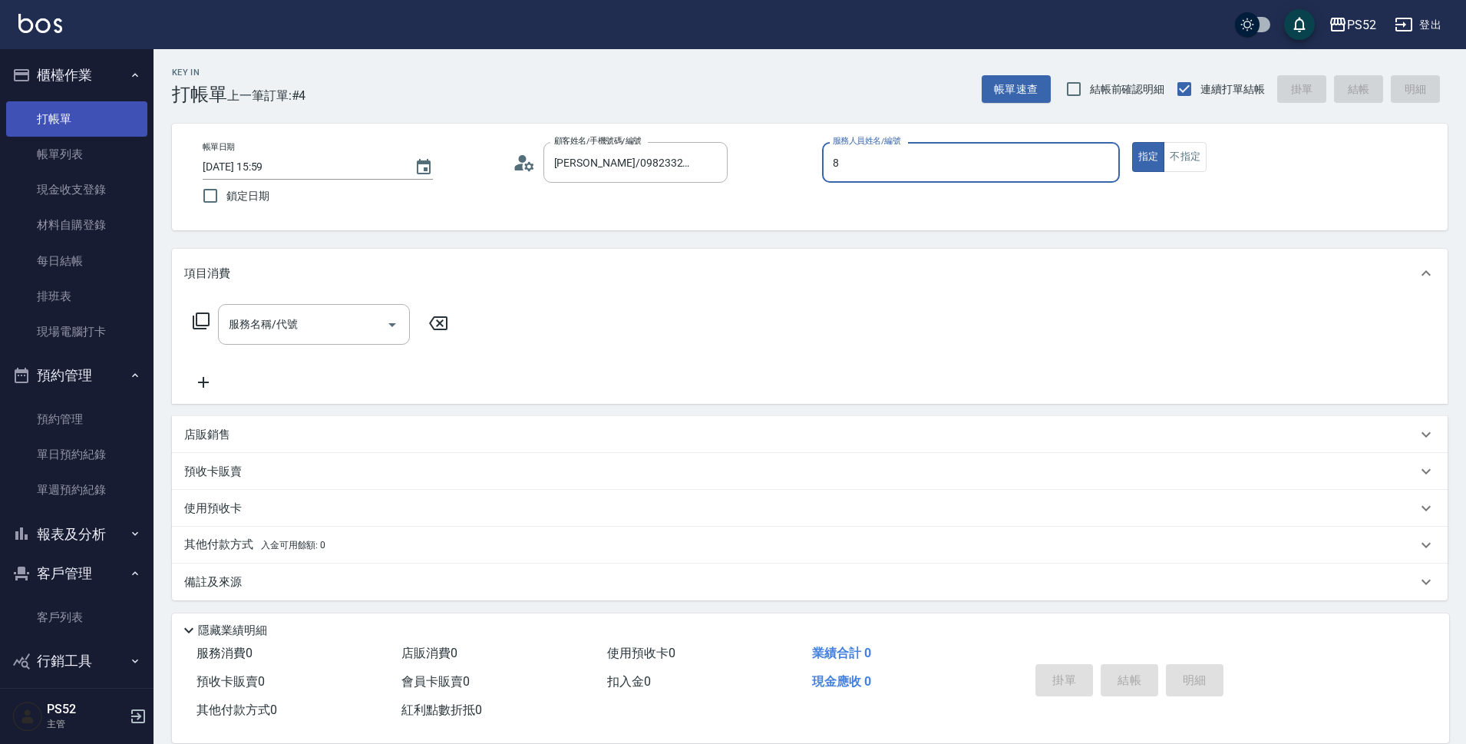
type input "8"
type button "true"
type input "Pink-8"
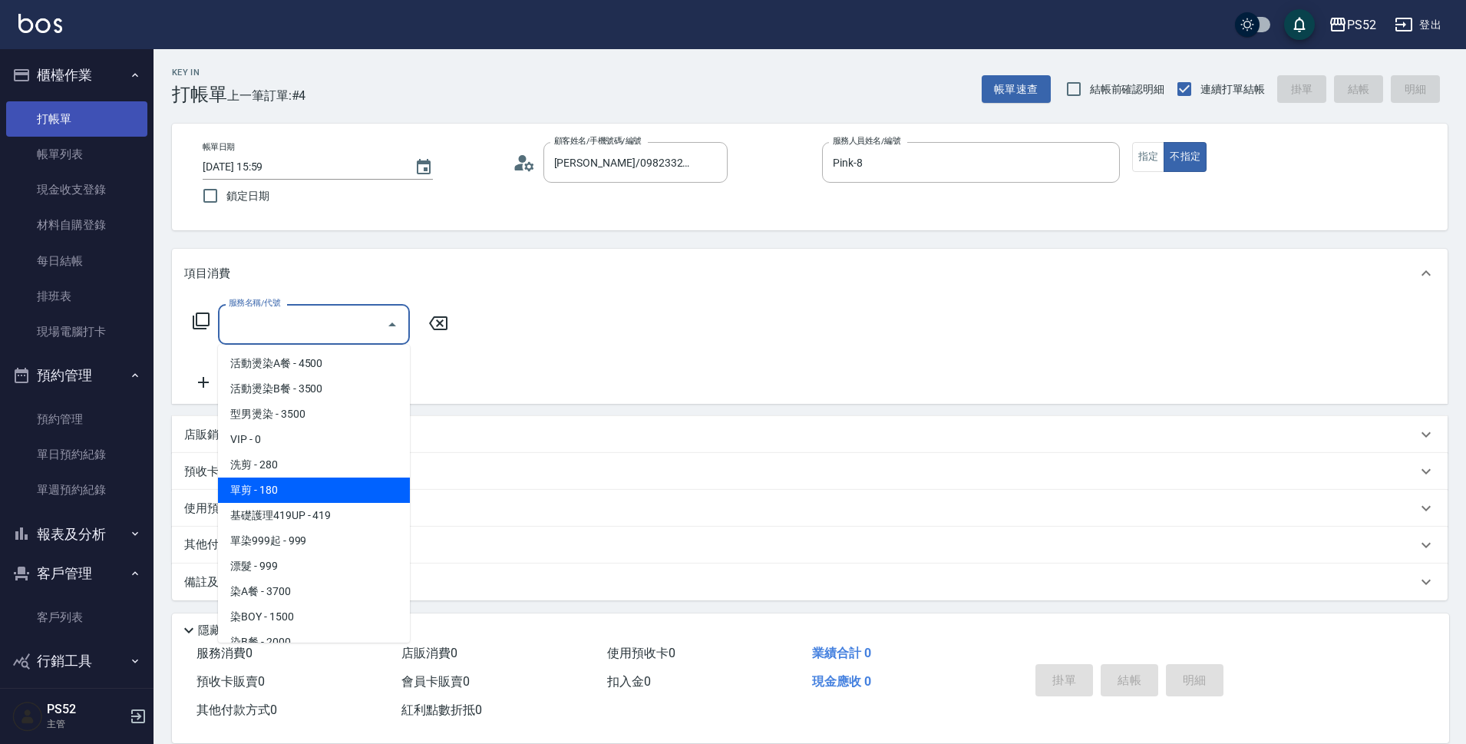
type input "單剪(C2)"
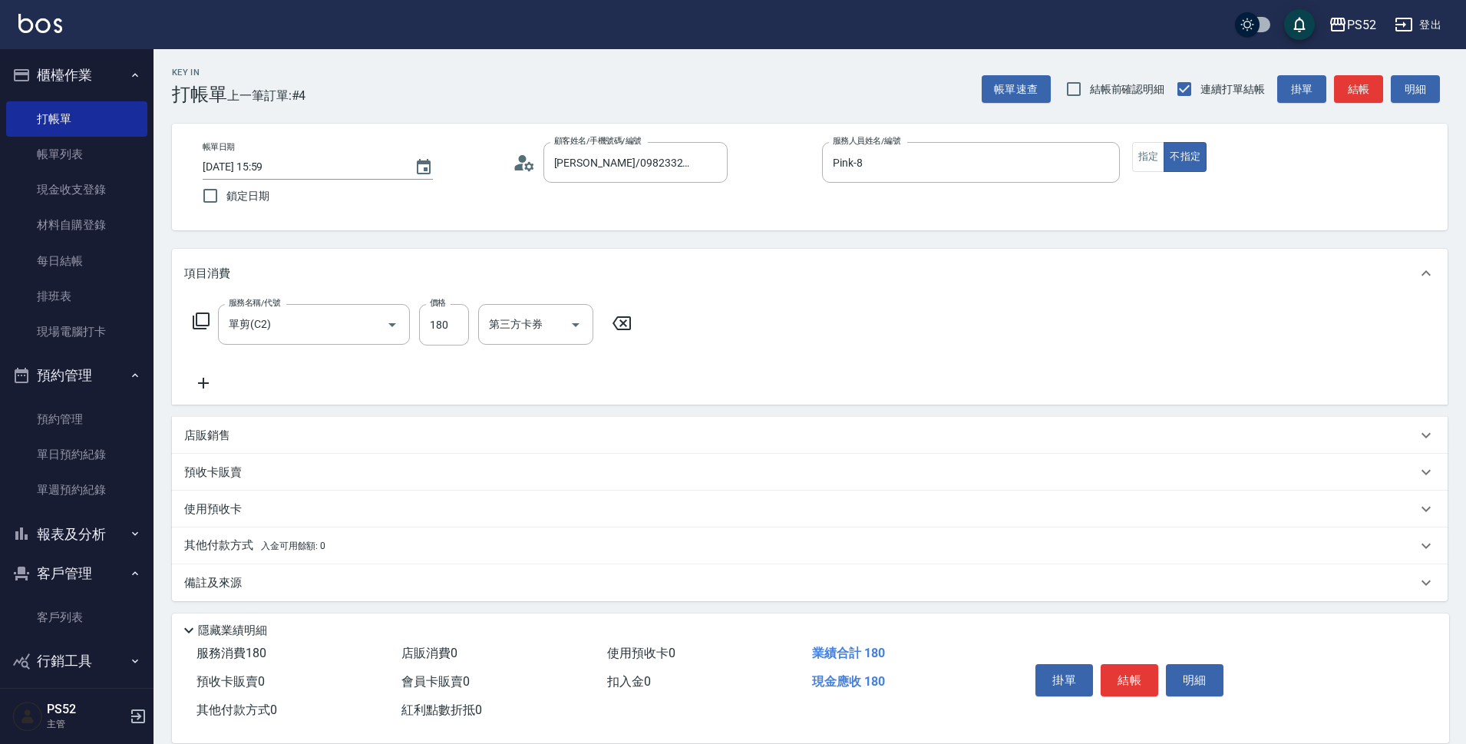
click at [1132, 658] on div "掛單 結帳 明細" at bounding box center [1130, 682] width 200 height 48
click at [1147, 684] on button "結帳" at bounding box center [1130, 680] width 58 height 32
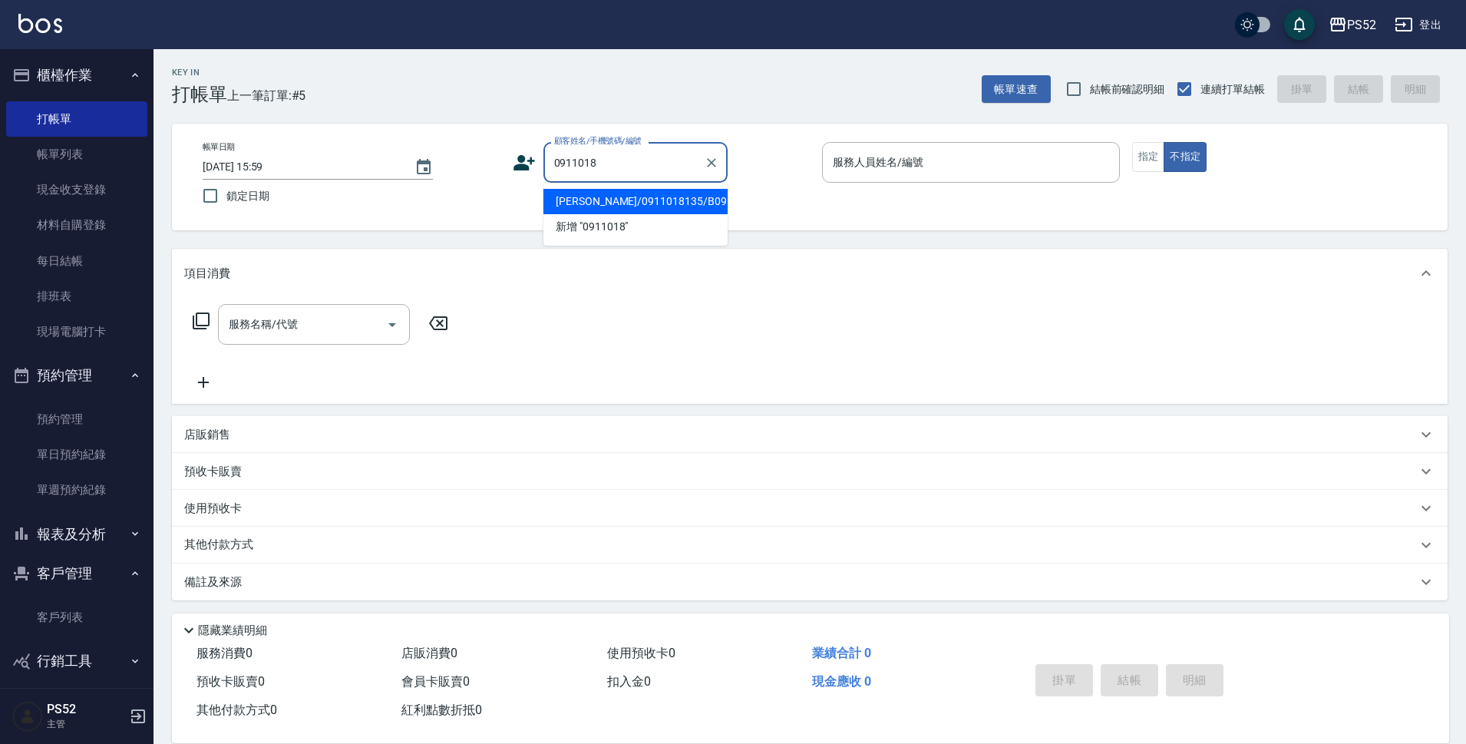
type input "[PERSON_NAME]/0911018135/B0911018135"
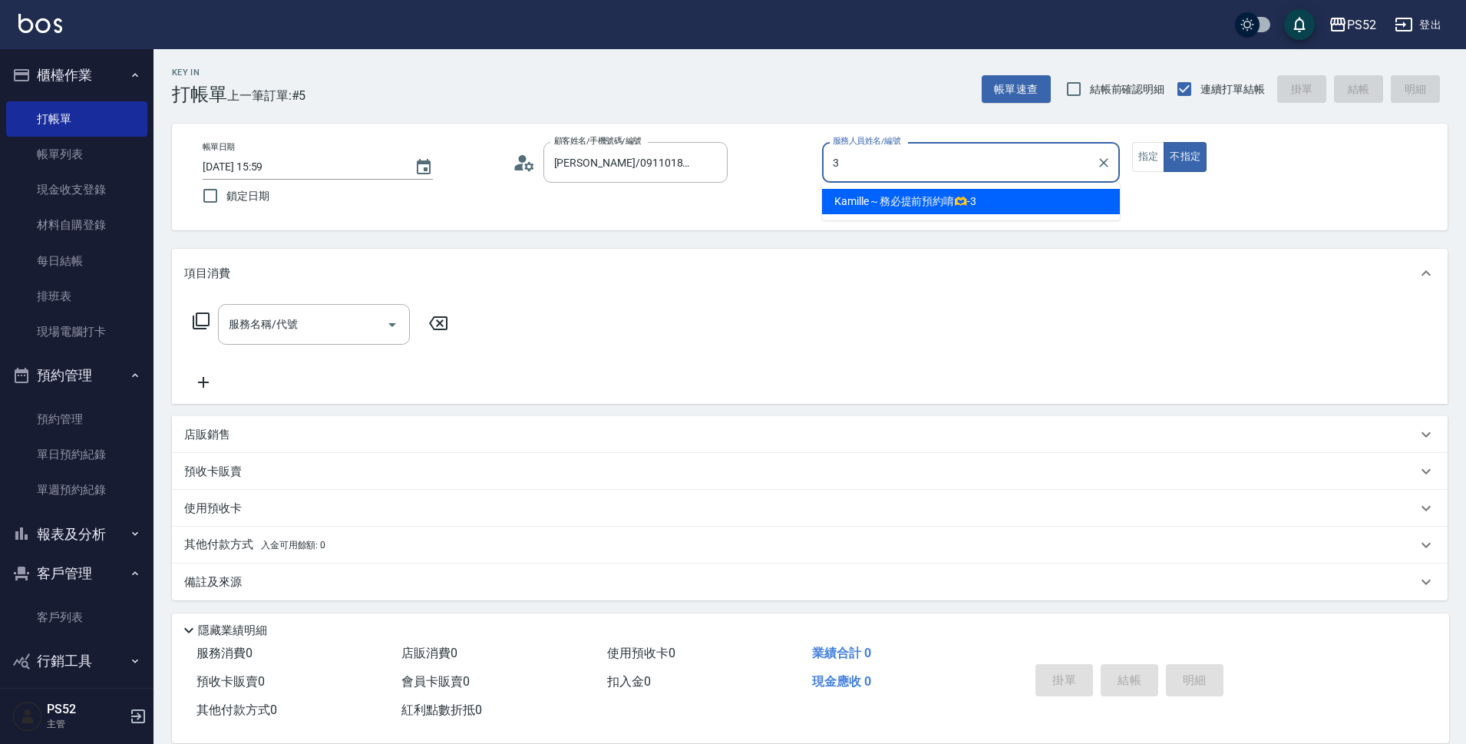
type input "Kamille～務必提前預約唷🫶-3"
type button "false"
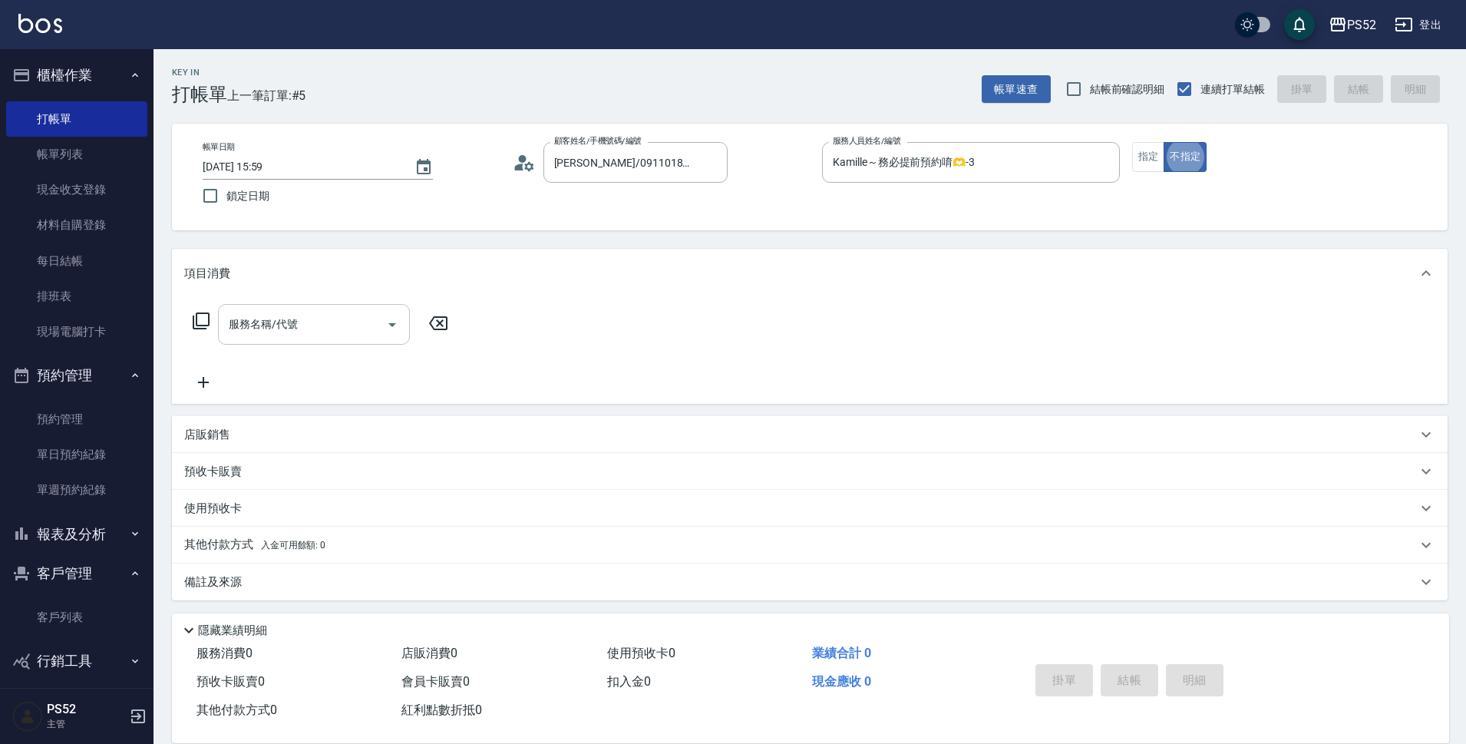
click at [360, 335] on input "服務名稱/代號" at bounding box center [302, 324] width 155 height 27
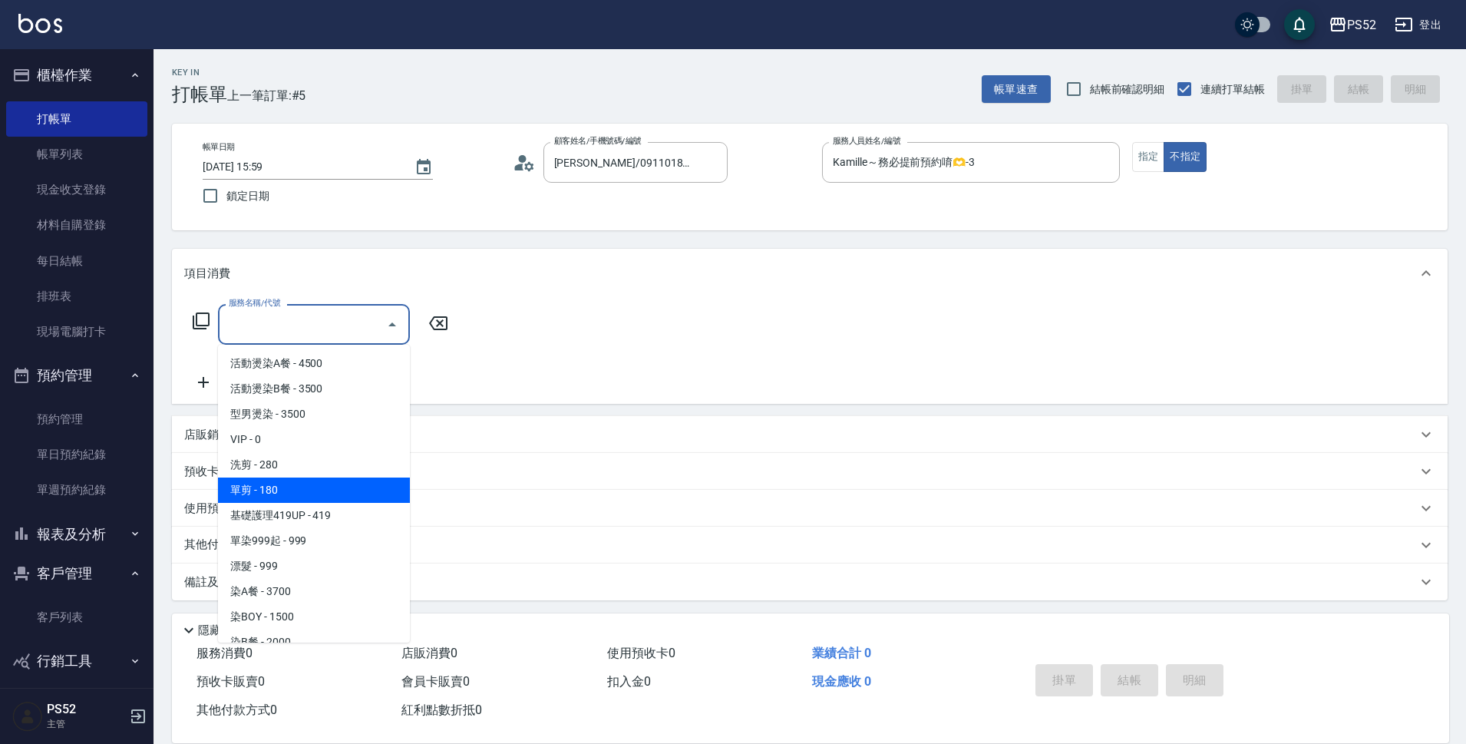
click at [356, 486] on span "單剪 - 180" at bounding box center [314, 490] width 192 height 25
type input "單剪(C2)"
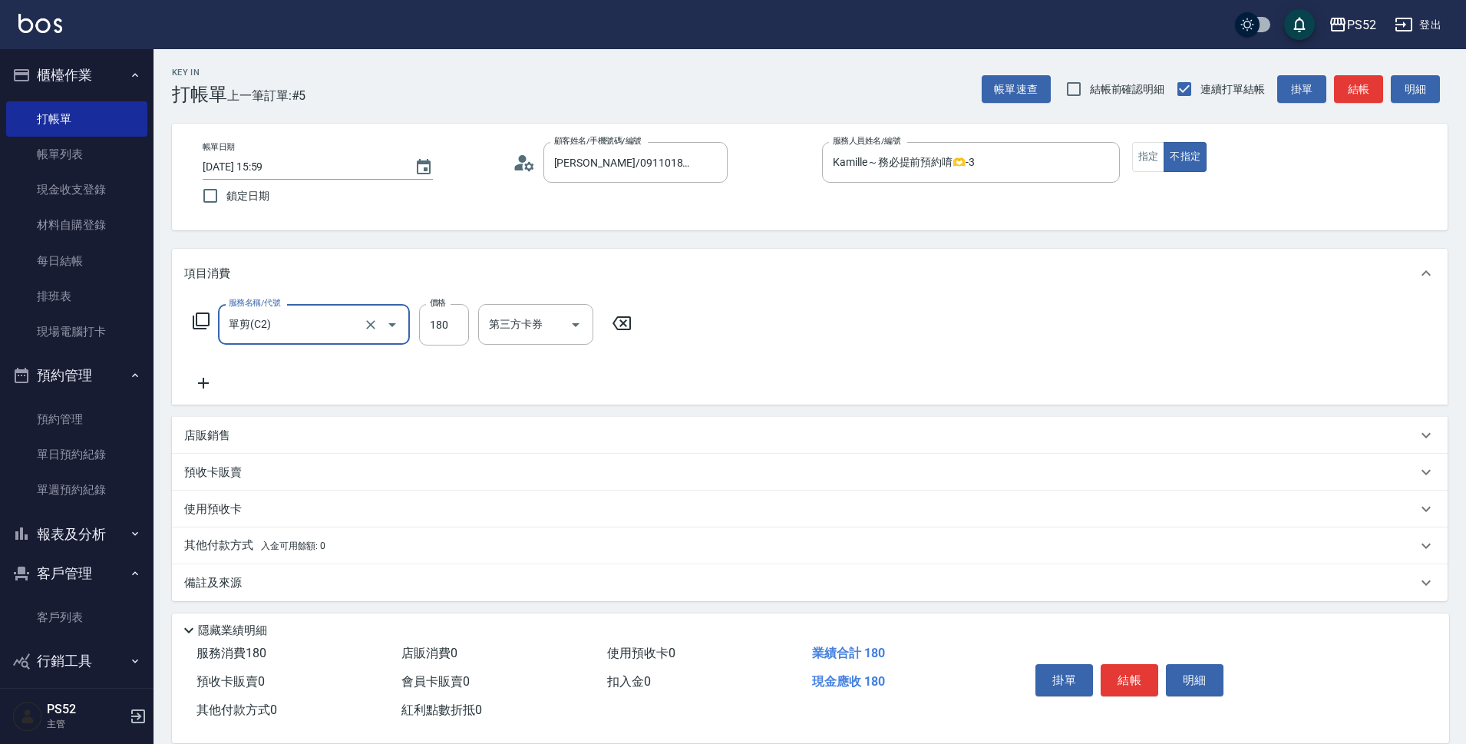
click at [1125, 691] on div "掛單 結帳 明細" at bounding box center [1130, 682] width 200 height 48
click at [1107, 679] on button "結帳" at bounding box center [1130, 680] width 58 height 32
